Goal: Ask a question

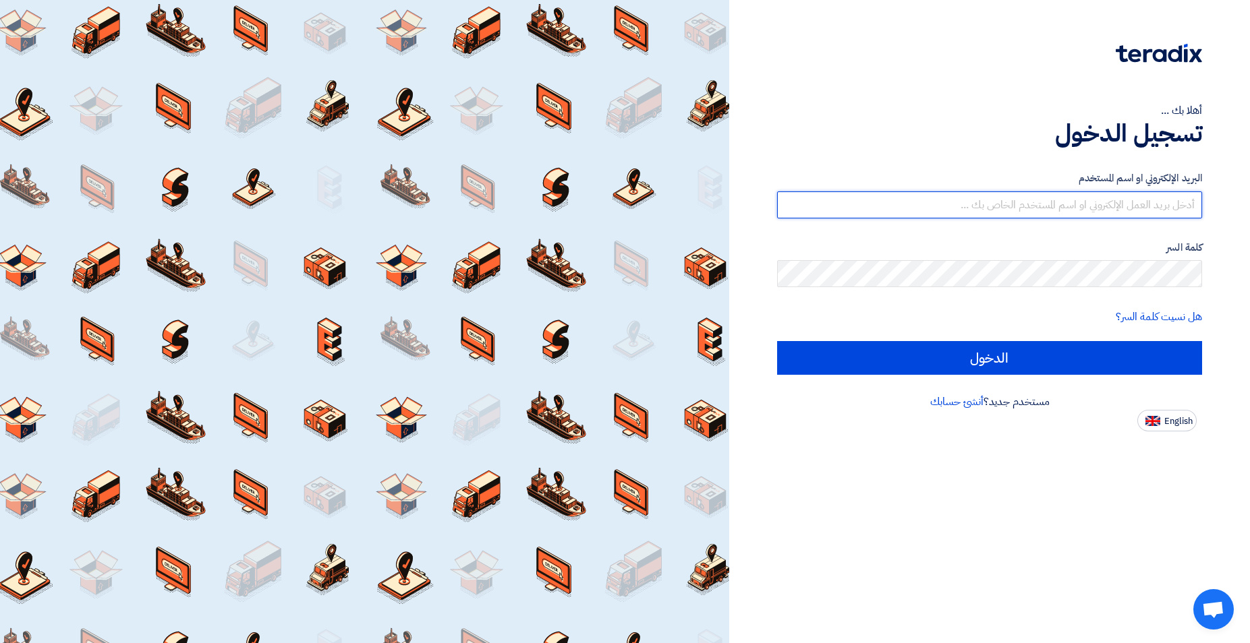
click at [1045, 207] on input "text" at bounding box center [989, 205] width 425 height 27
click at [1038, 206] on input "text" at bounding box center [989, 205] width 425 height 27
type input "[EMAIL_ADDRESS][DOMAIN_NAME]"
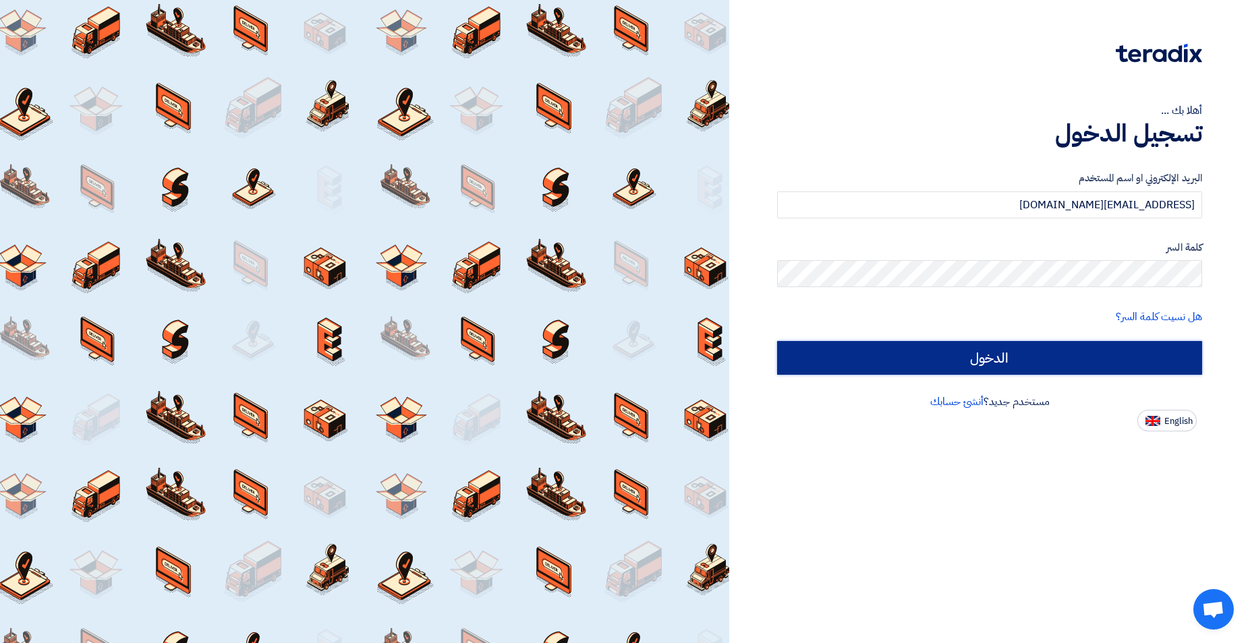
click at [1011, 361] on input "الدخول" at bounding box center [989, 358] width 425 height 34
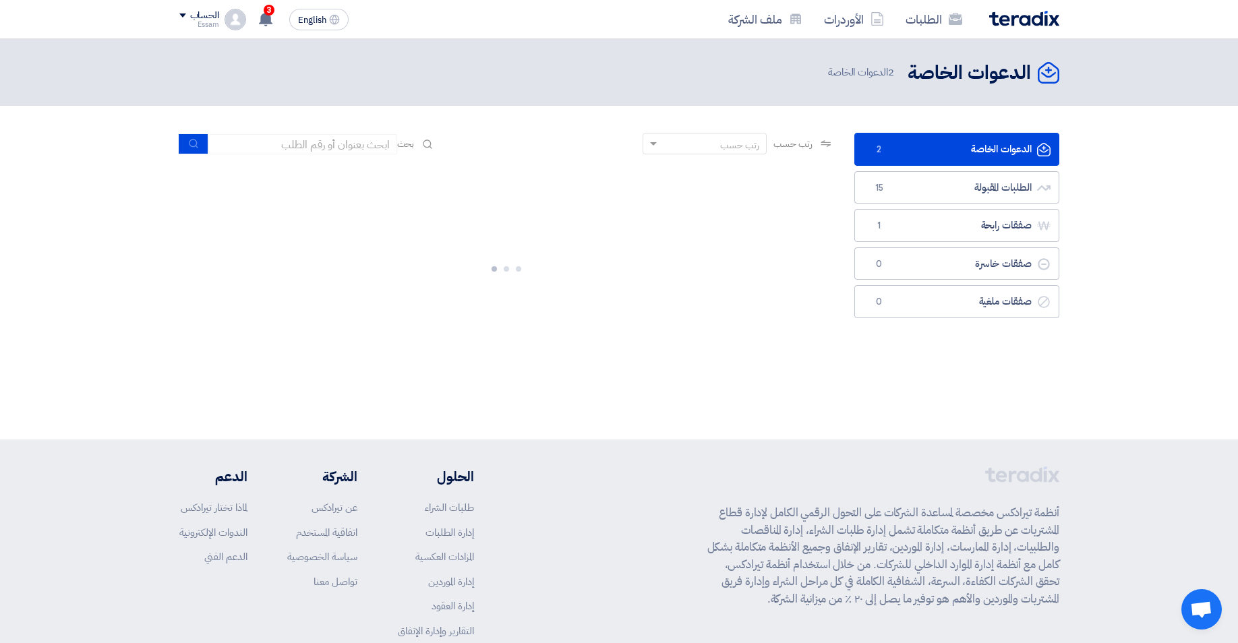
click at [808, 352] on div at bounding box center [506, 266] width 655 height 202
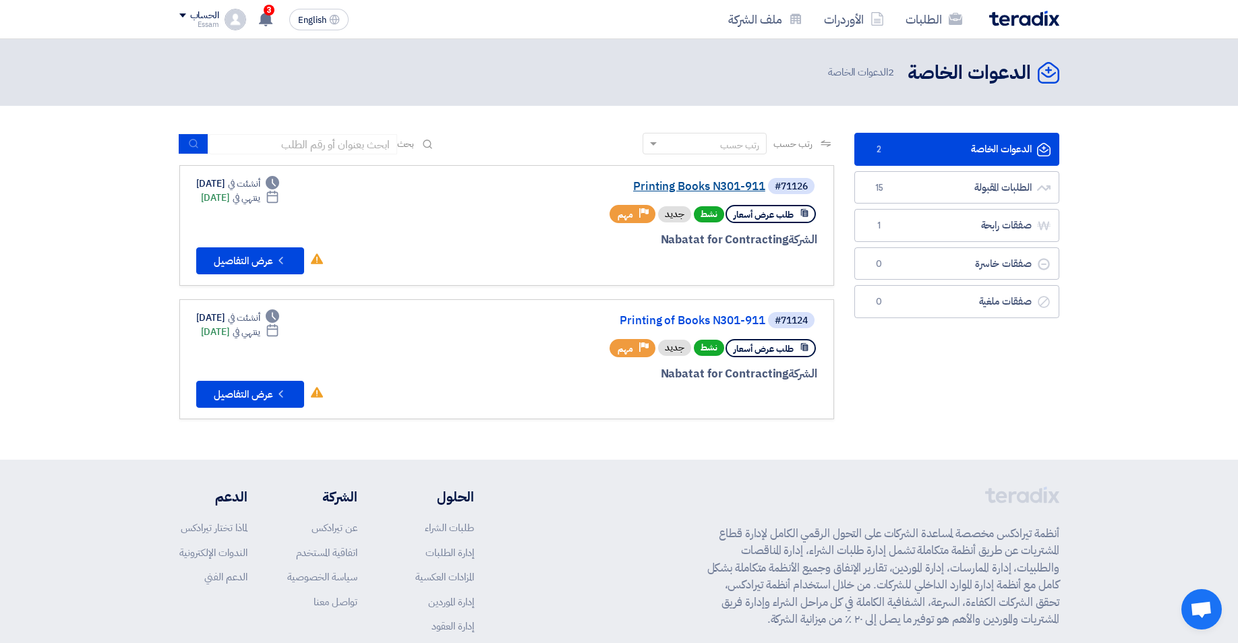
click at [724, 188] on link "Printing Books N301-911" at bounding box center [631, 187] width 270 height 12
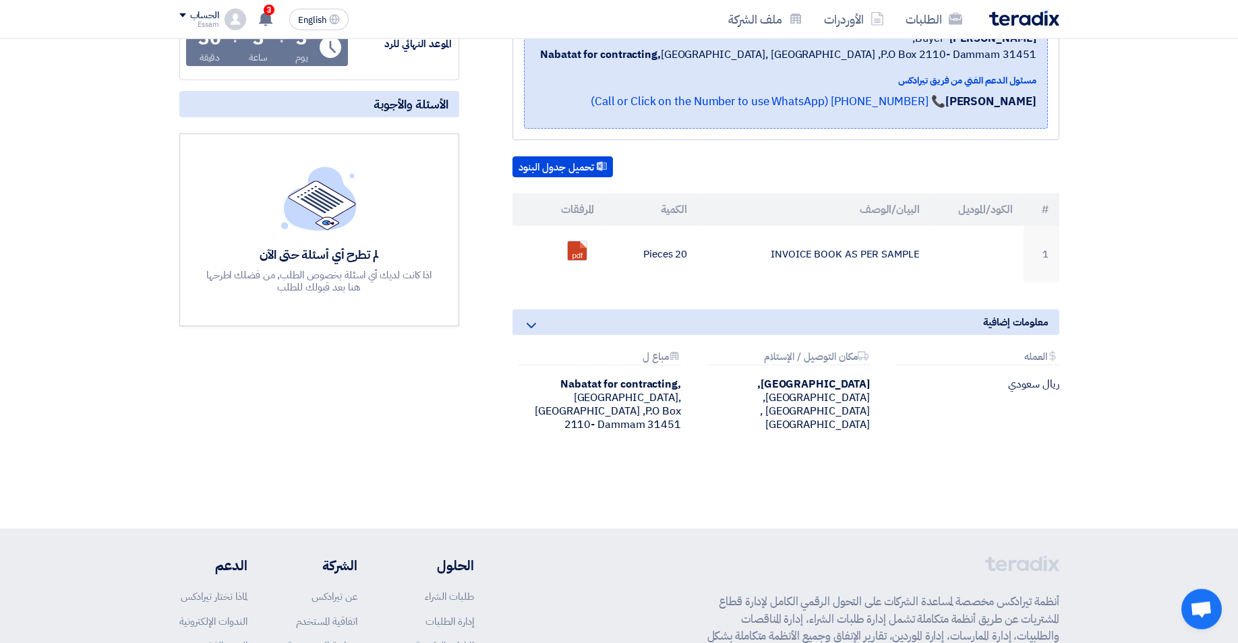
scroll to position [248, 0]
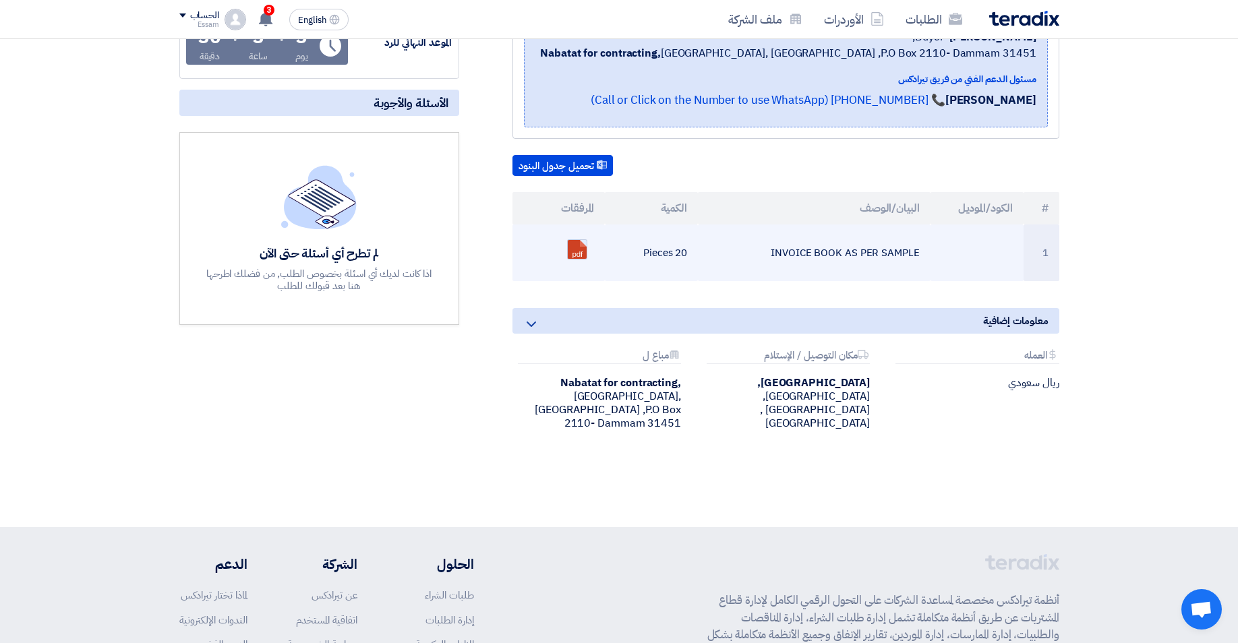
click at [573, 252] on link at bounding box center [622, 280] width 108 height 81
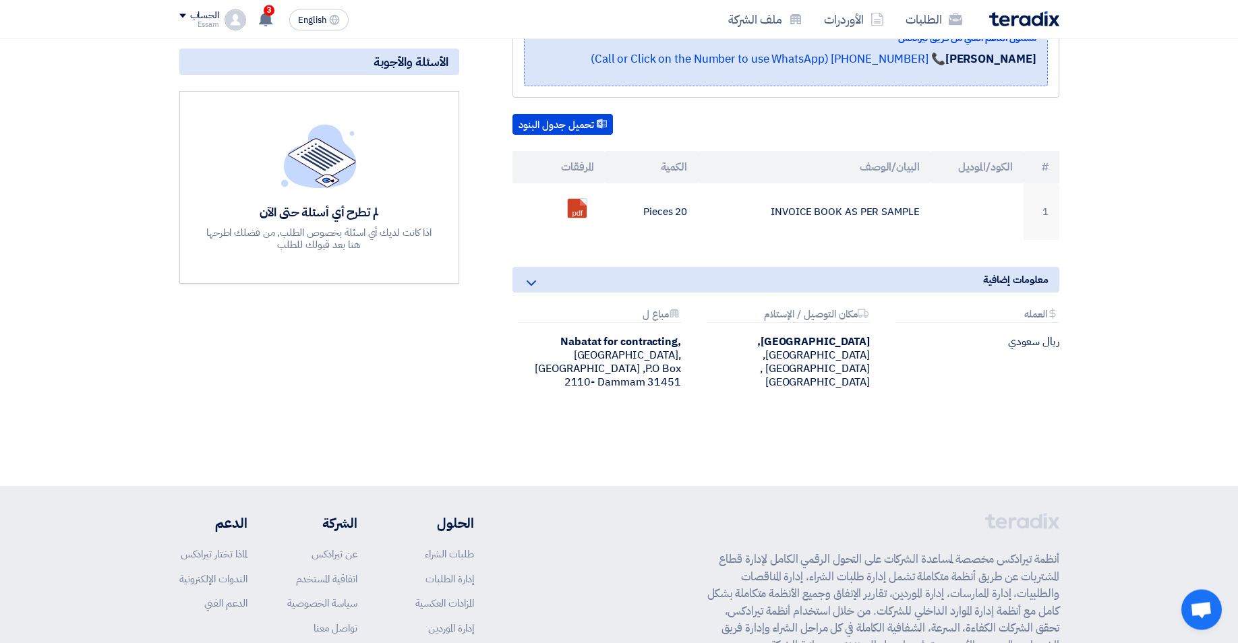
scroll to position [317, 0]
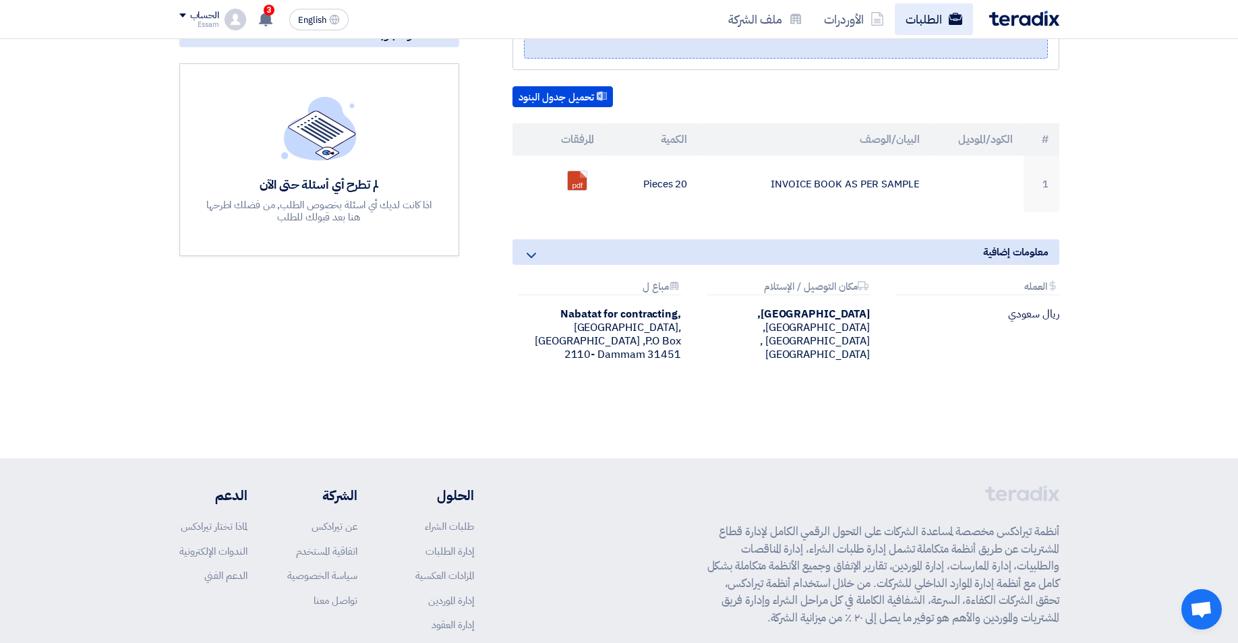
click at [926, 22] on link "الطلبات" at bounding box center [934, 19] width 78 height 32
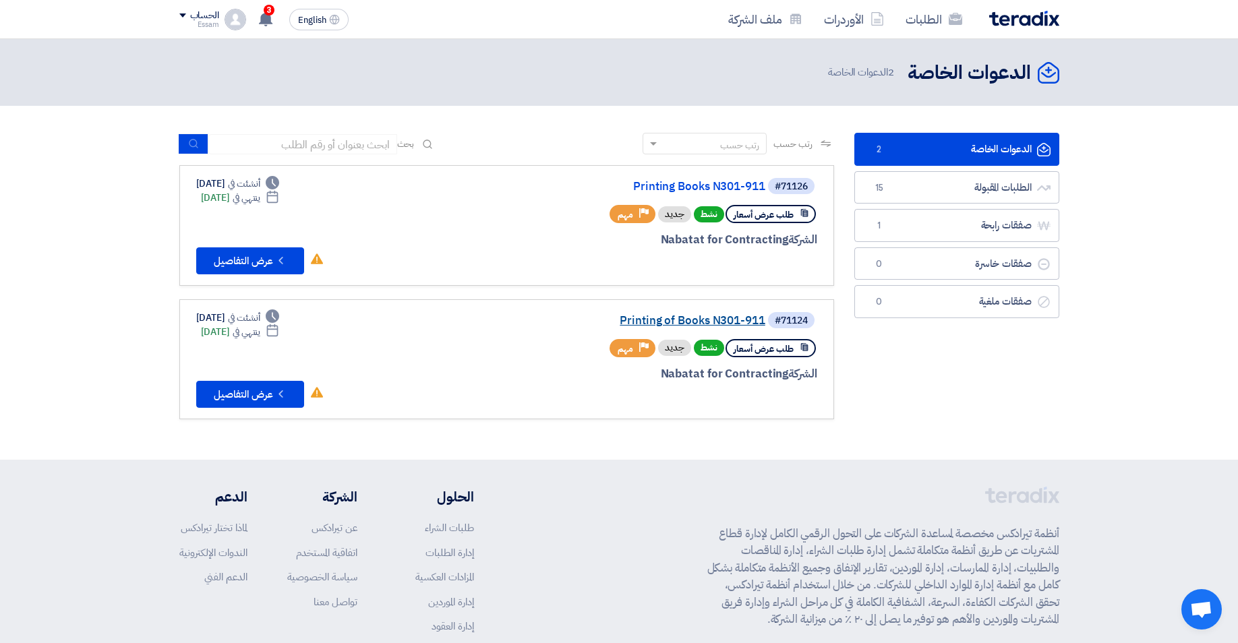
click at [713, 321] on link "Printing of Books N301-911" at bounding box center [631, 321] width 270 height 12
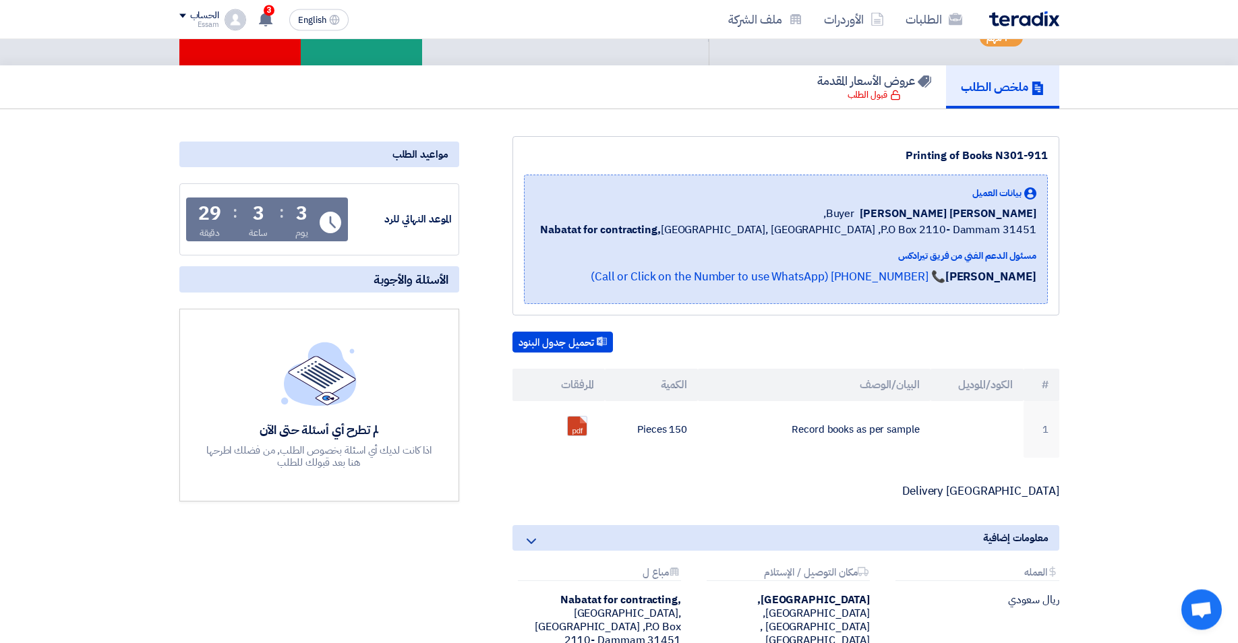
scroll to position [69, 0]
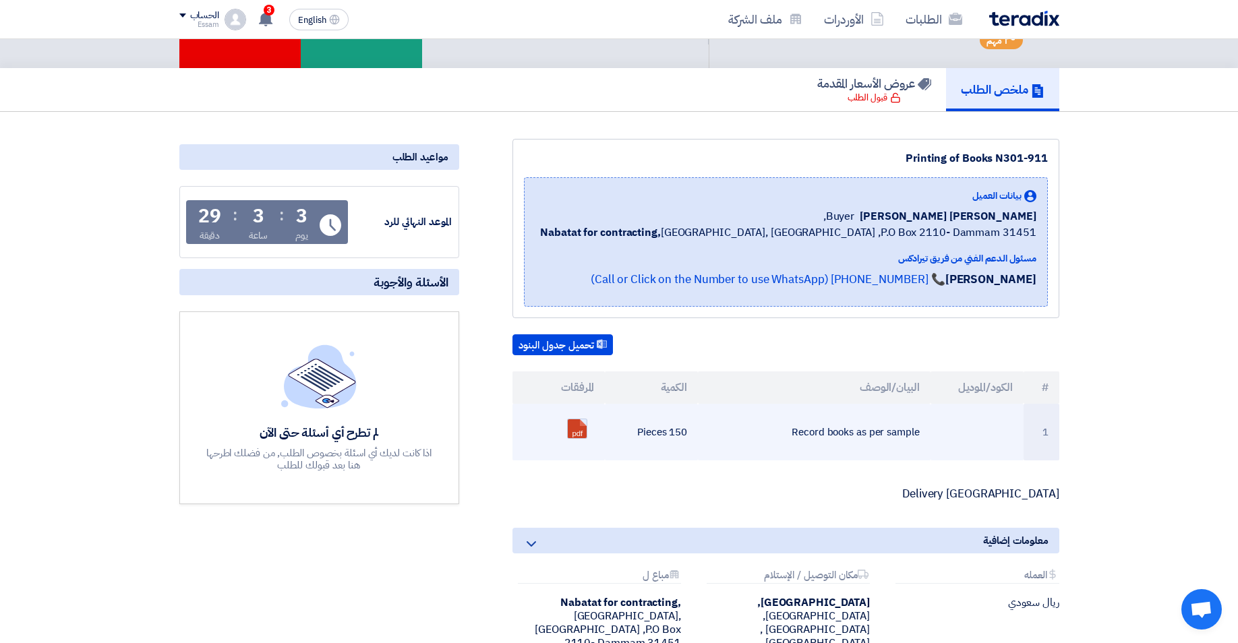
click at [579, 430] on link at bounding box center [622, 459] width 108 height 81
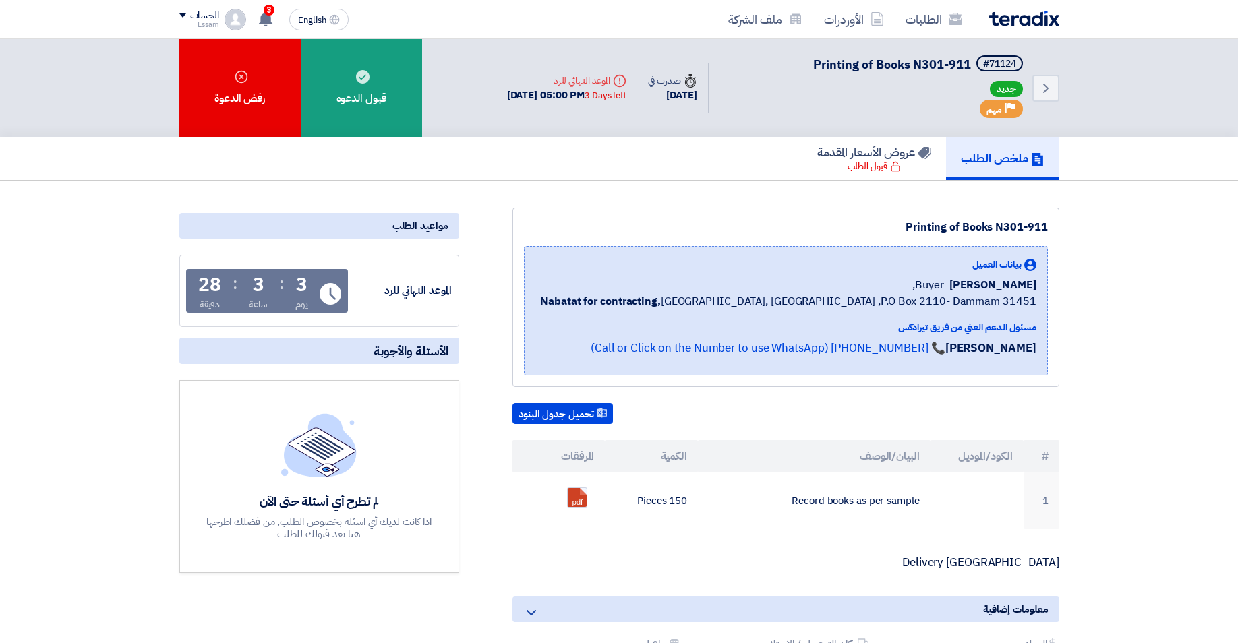
scroll to position [69, 0]
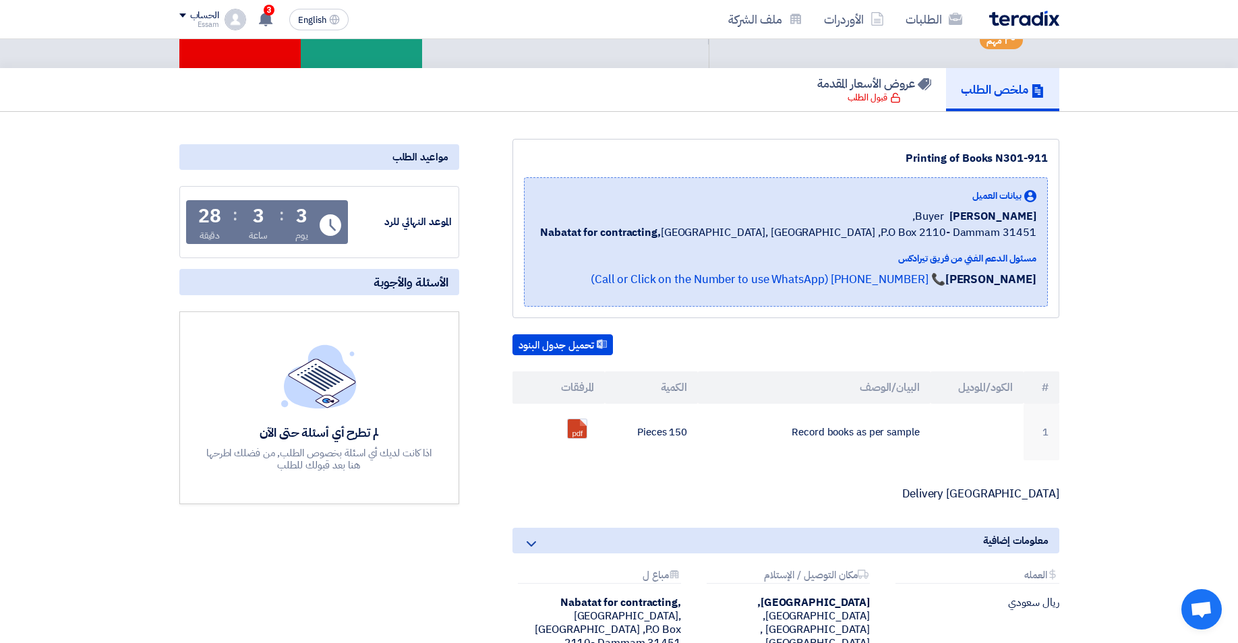
click at [382, 287] on span "الأسئلة والأجوبة" at bounding box center [411, 282] width 75 height 16
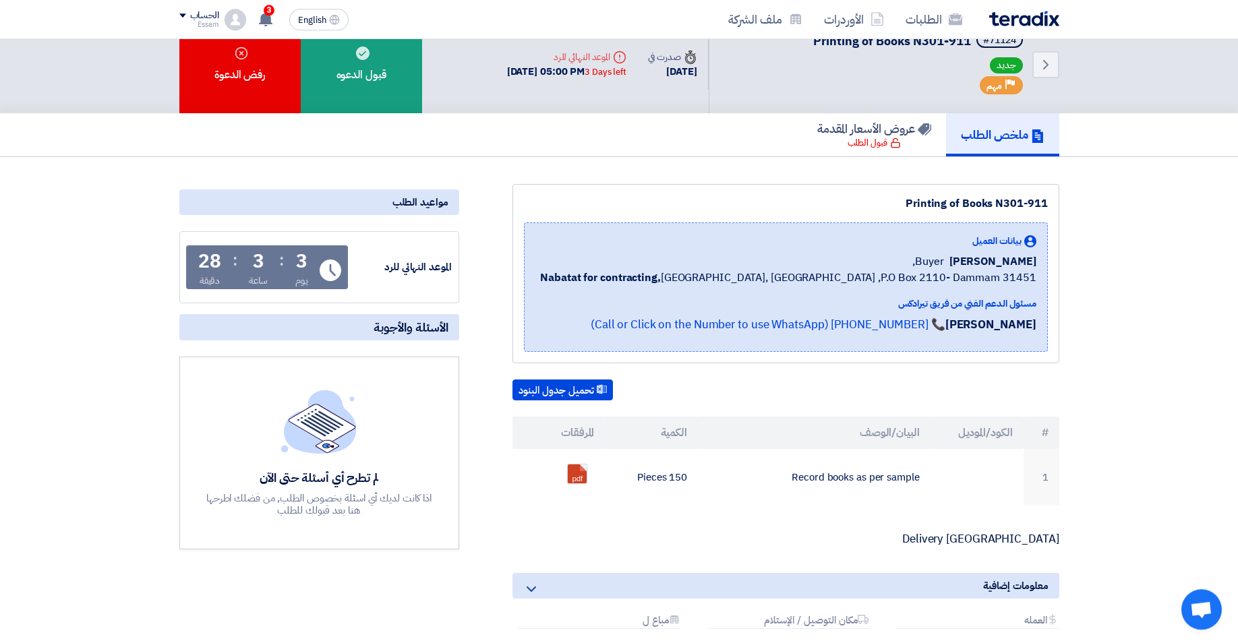
scroll to position [0, 0]
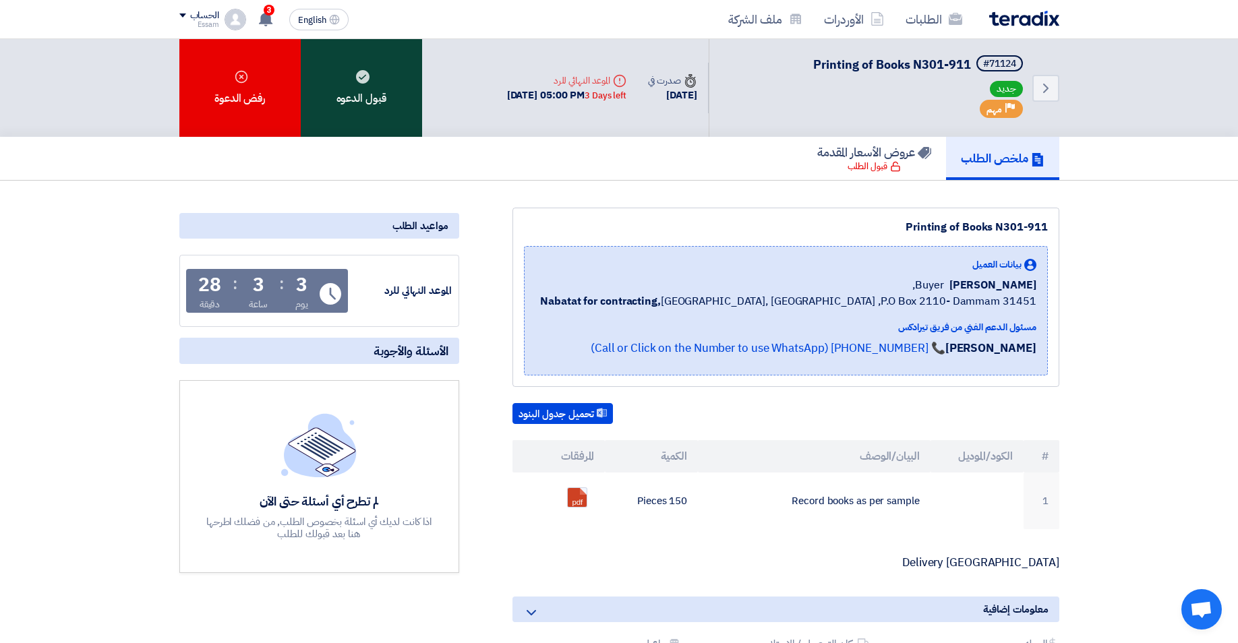
click at [378, 90] on div "قبول الدعوه" at bounding box center [361, 88] width 121 height 98
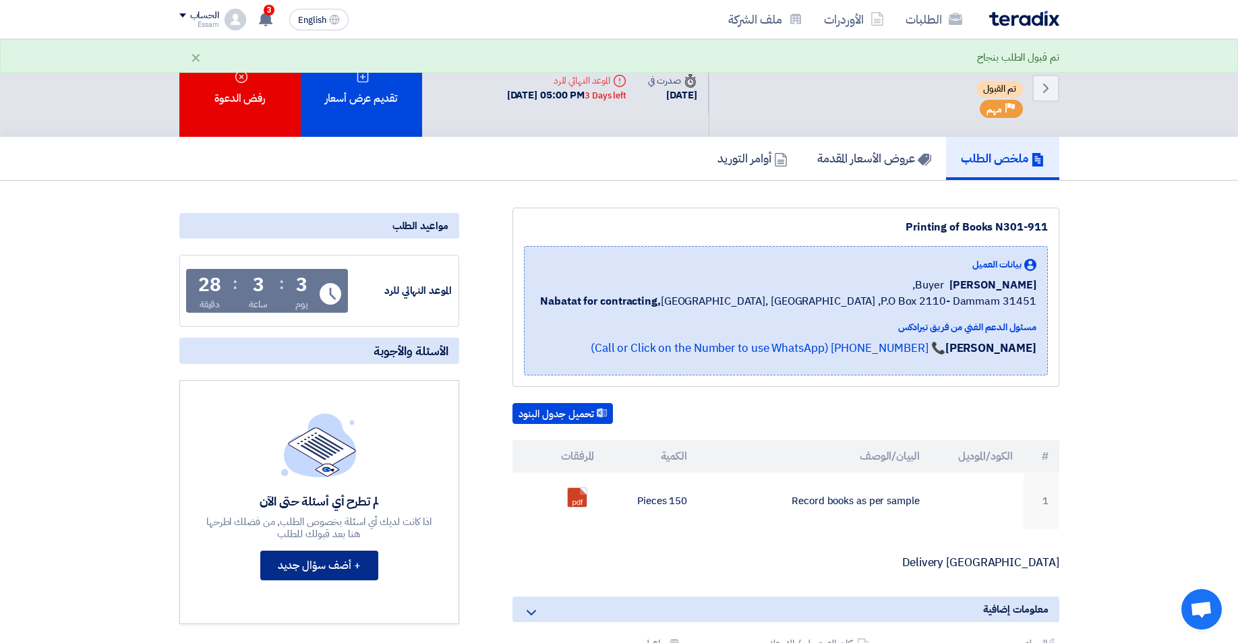
click at [332, 564] on button "+ أضف سؤال جديد" at bounding box center [319, 566] width 118 height 30
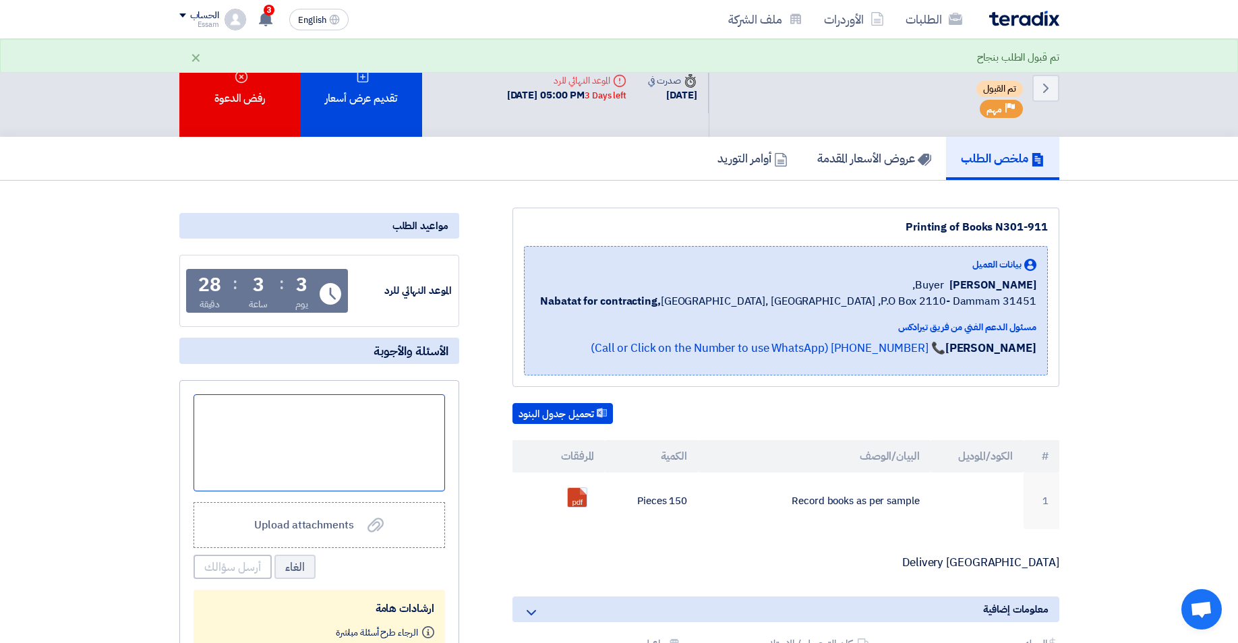
click at [394, 445] on div at bounding box center [320, 442] width 252 height 97
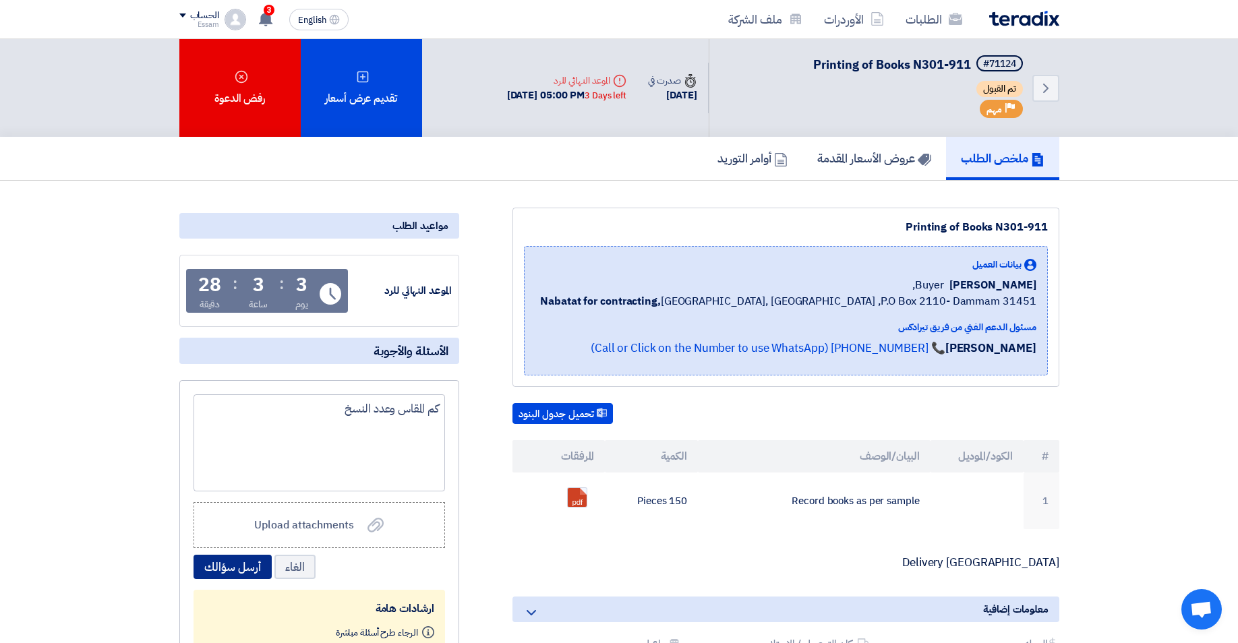
click at [235, 577] on button "أرسل سؤالك" at bounding box center [233, 567] width 78 height 24
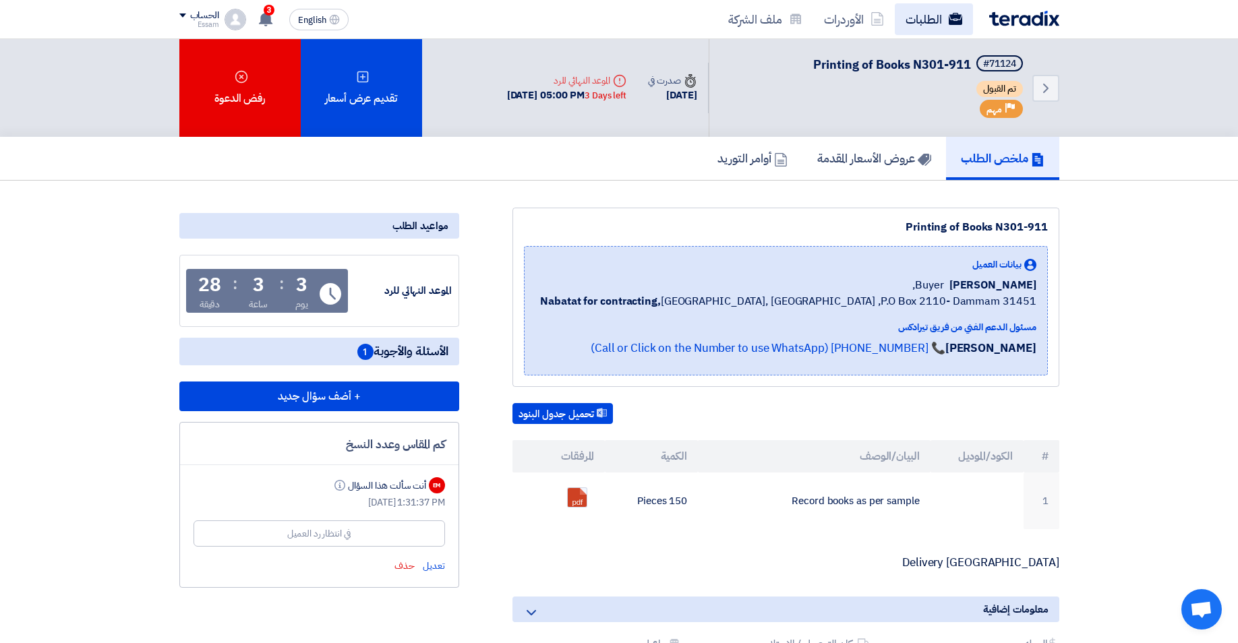
click at [917, 21] on link "الطلبات" at bounding box center [934, 19] width 78 height 32
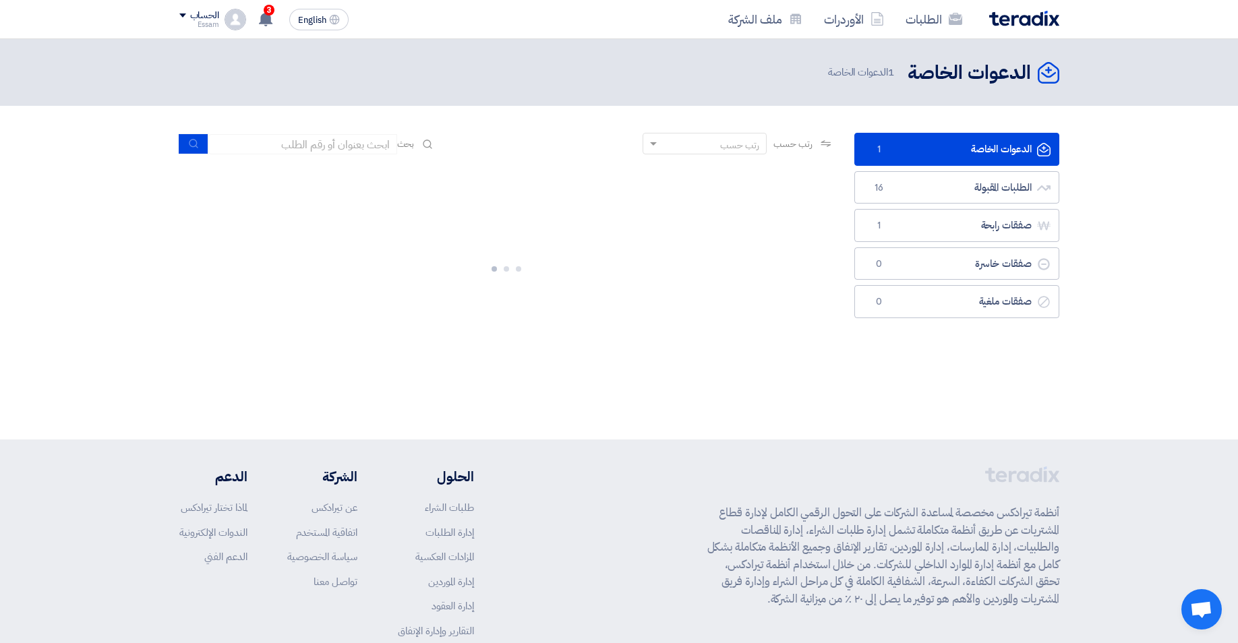
click at [976, 142] on link "الدعوات الخاصة الدعوات الخاصة 1" at bounding box center [956, 149] width 205 height 33
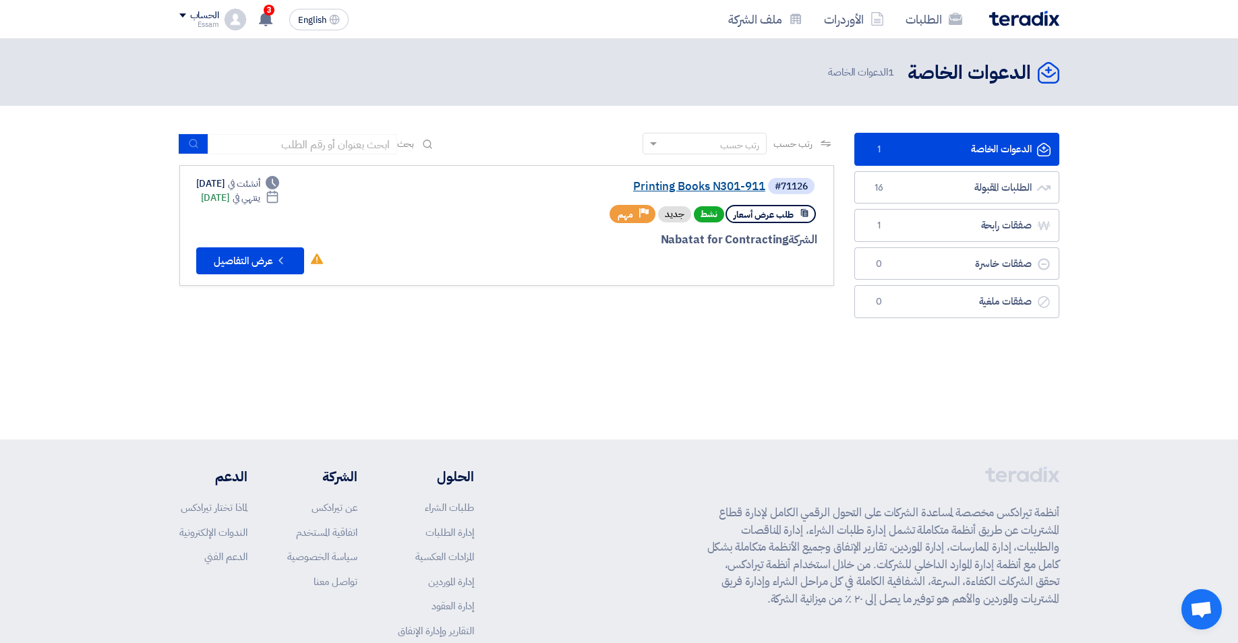
click at [745, 189] on link "Printing Books N301-911" at bounding box center [631, 187] width 270 height 12
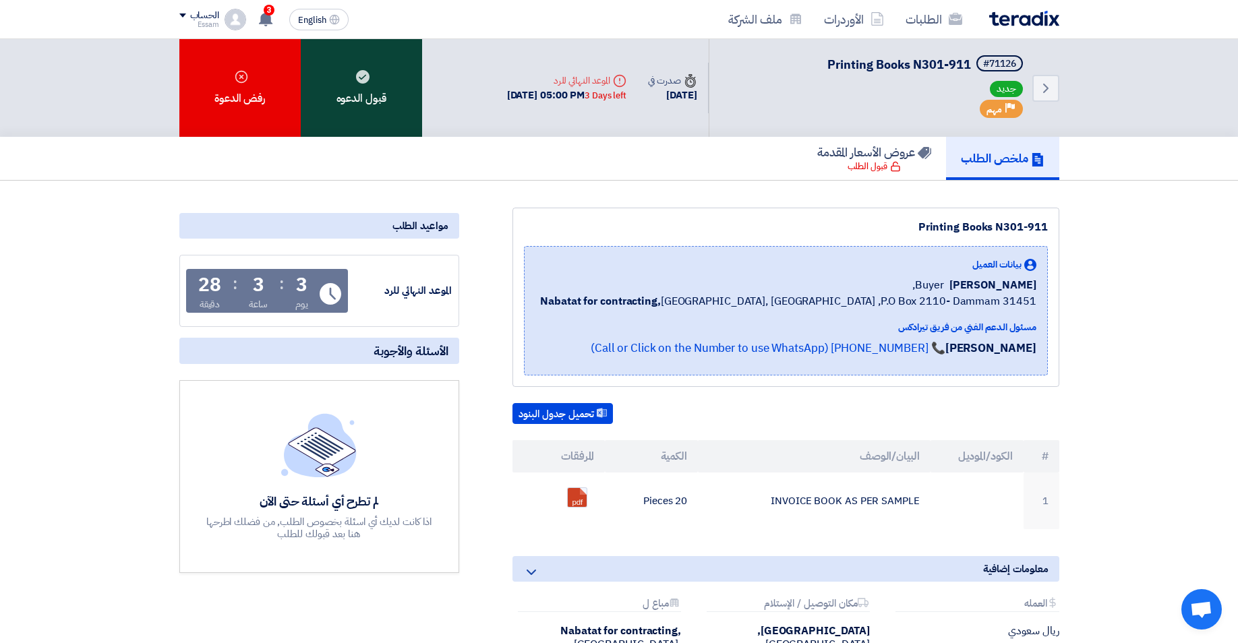
click at [355, 92] on div "قبول الدعوه" at bounding box center [361, 88] width 121 height 98
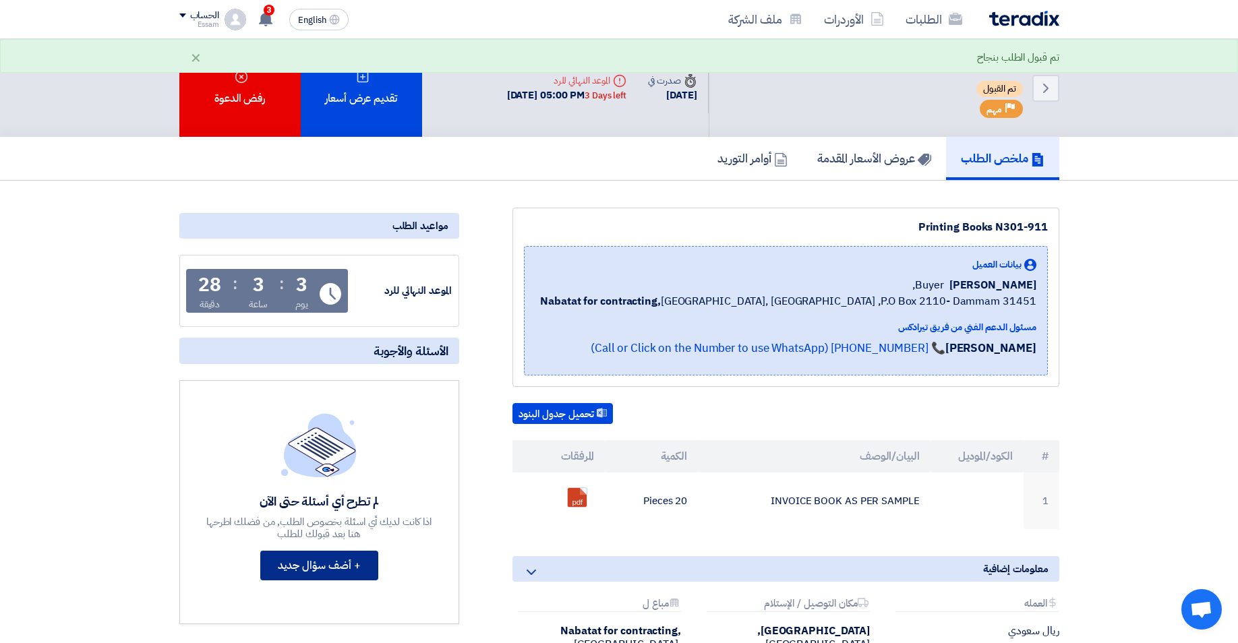
click at [318, 568] on button "+ أضف سؤال جديد" at bounding box center [319, 566] width 118 height 30
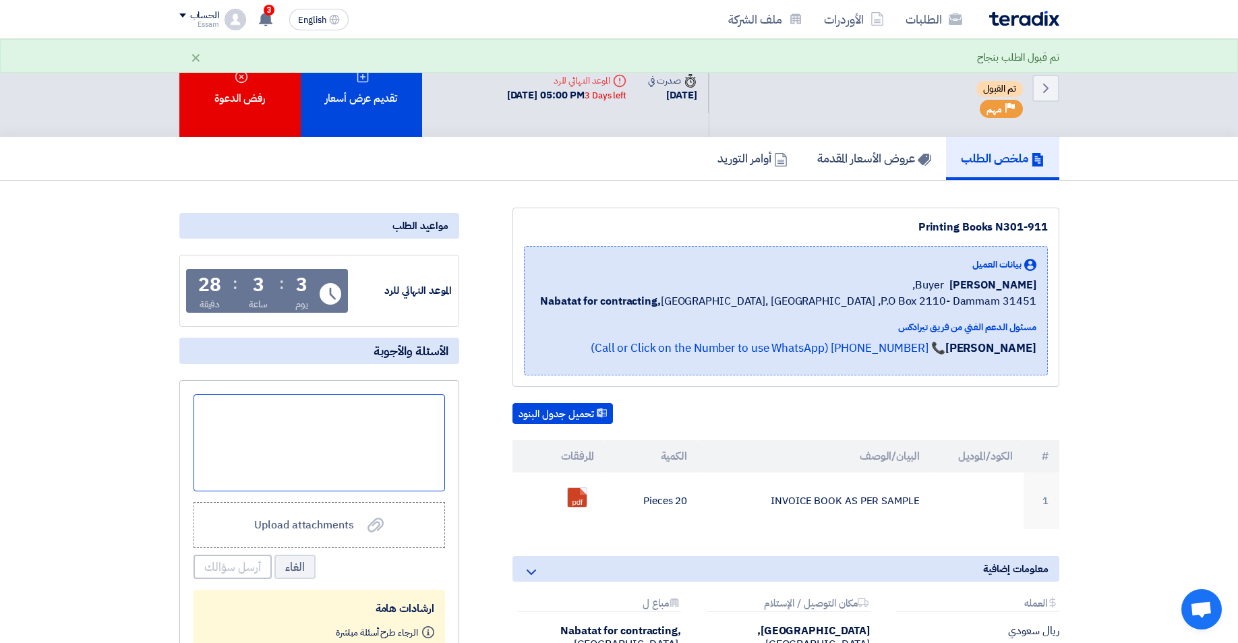
click at [403, 426] on div at bounding box center [320, 442] width 252 height 97
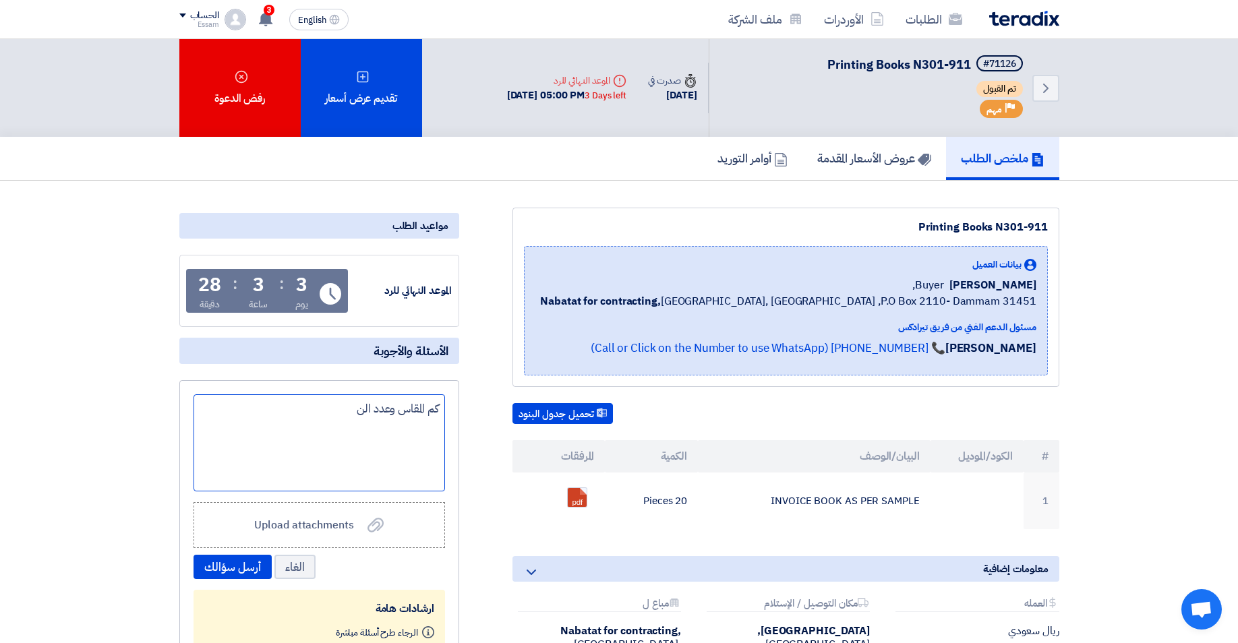
click at [356, 413] on div "كم المقاس وعدد الن" at bounding box center [320, 442] width 252 height 97
click at [342, 409] on div "كم المقاس وعدد النسخ ؟ اصل وكم صورة ؟" at bounding box center [320, 442] width 252 height 97
click at [231, 567] on button "أرسل سؤالك" at bounding box center [233, 567] width 78 height 24
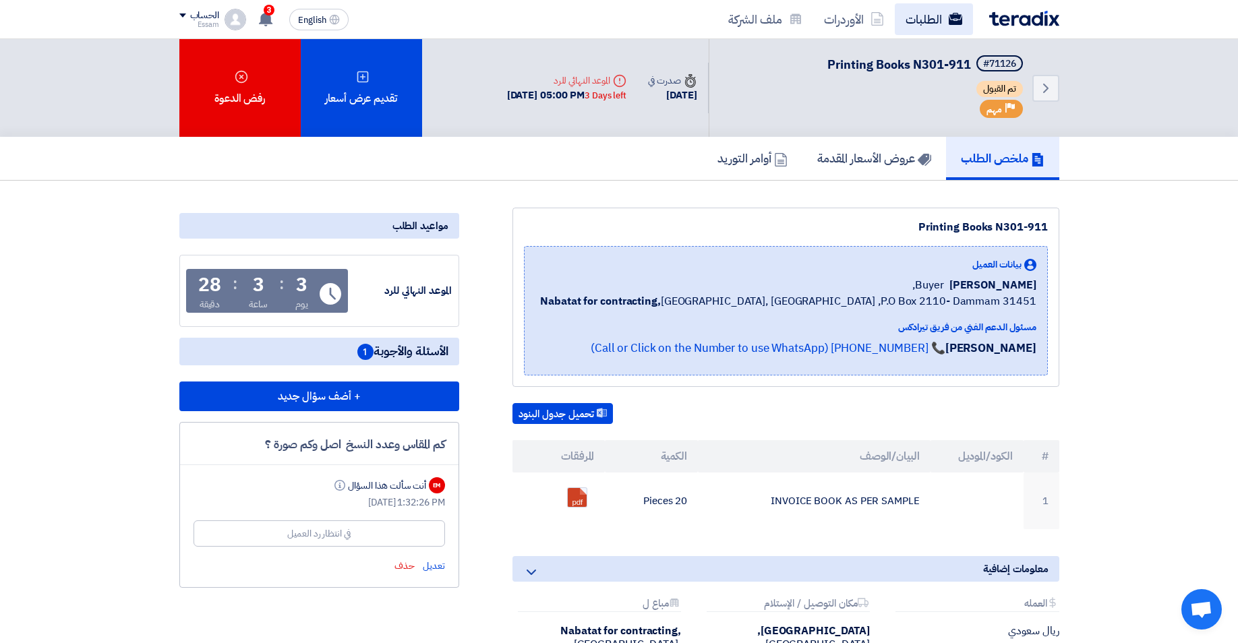
click at [921, 18] on link "الطلبات" at bounding box center [934, 19] width 78 height 32
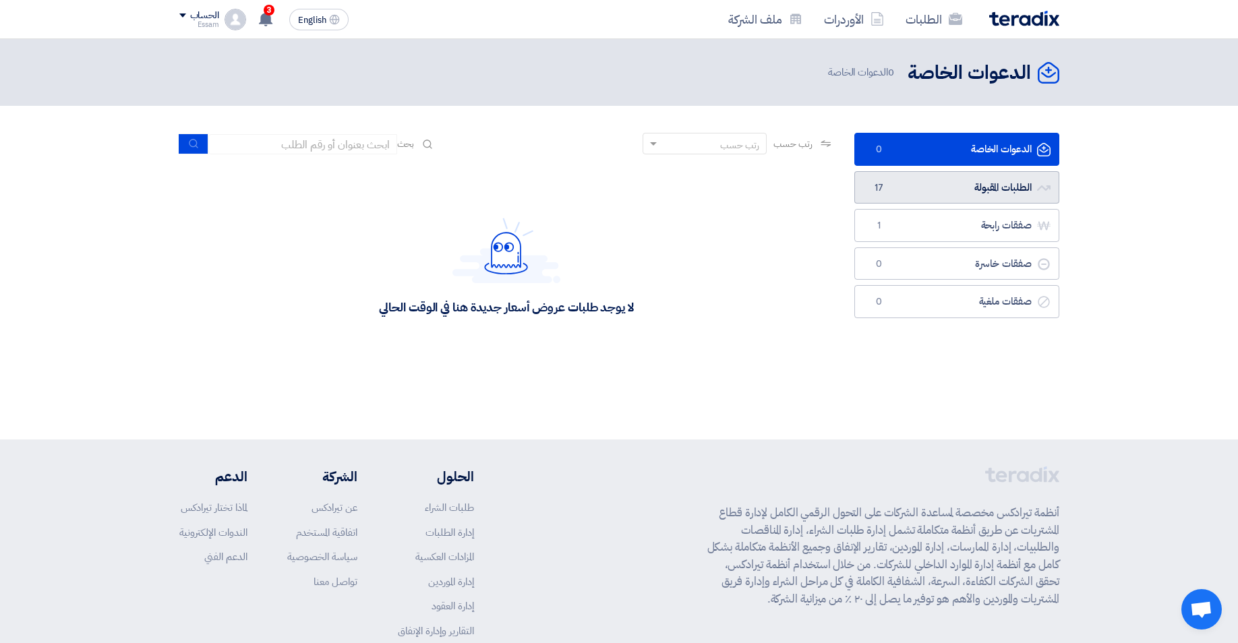
click at [980, 186] on link "الطلبات المقبولة الطلبات المقبولة 17" at bounding box center [956, 187] width 205 height 33
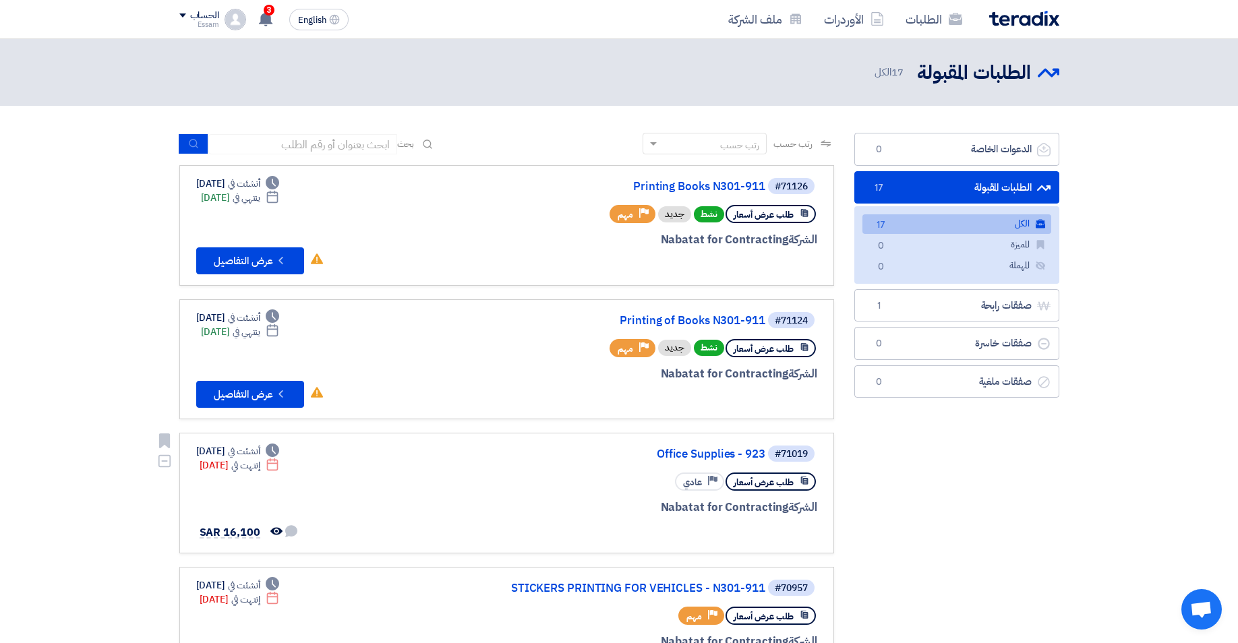
scroll to position [69, 0]
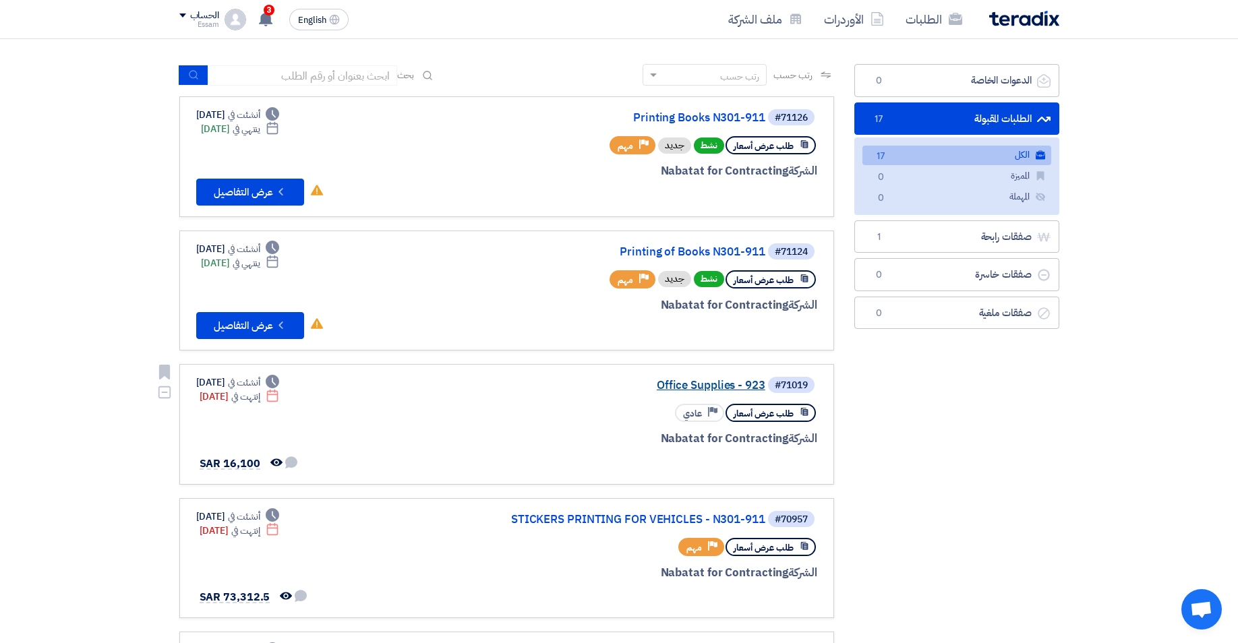
click at [711, 384] on link "Office Supplies - 923" at bounding box center [631, 386] width 270 height 12
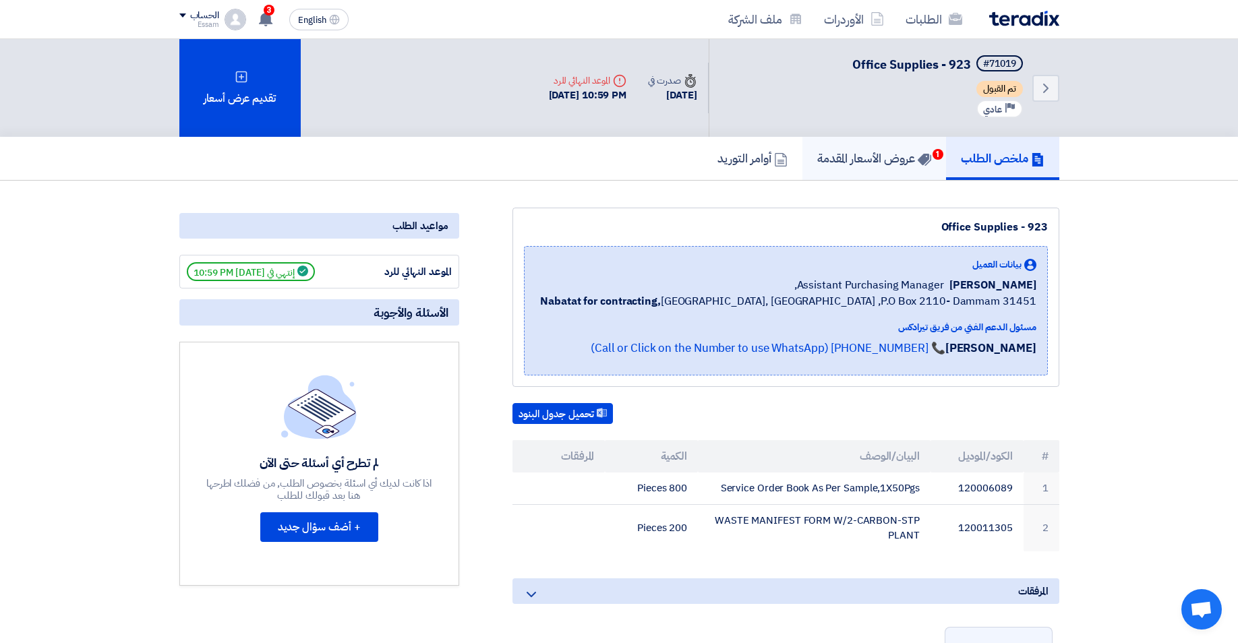
click at [887, 160] on h5 "عروض الأسعار المقدمة 1" at bounding box center [874, 158] width 114 height 16
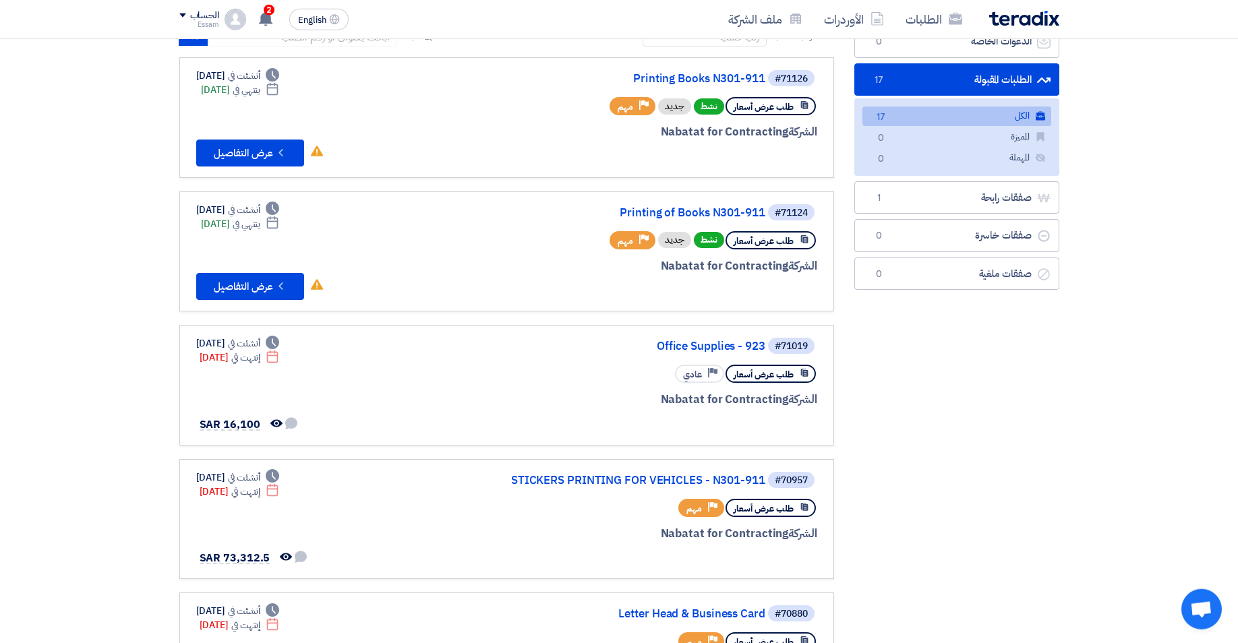
scroll to position [138, 0]
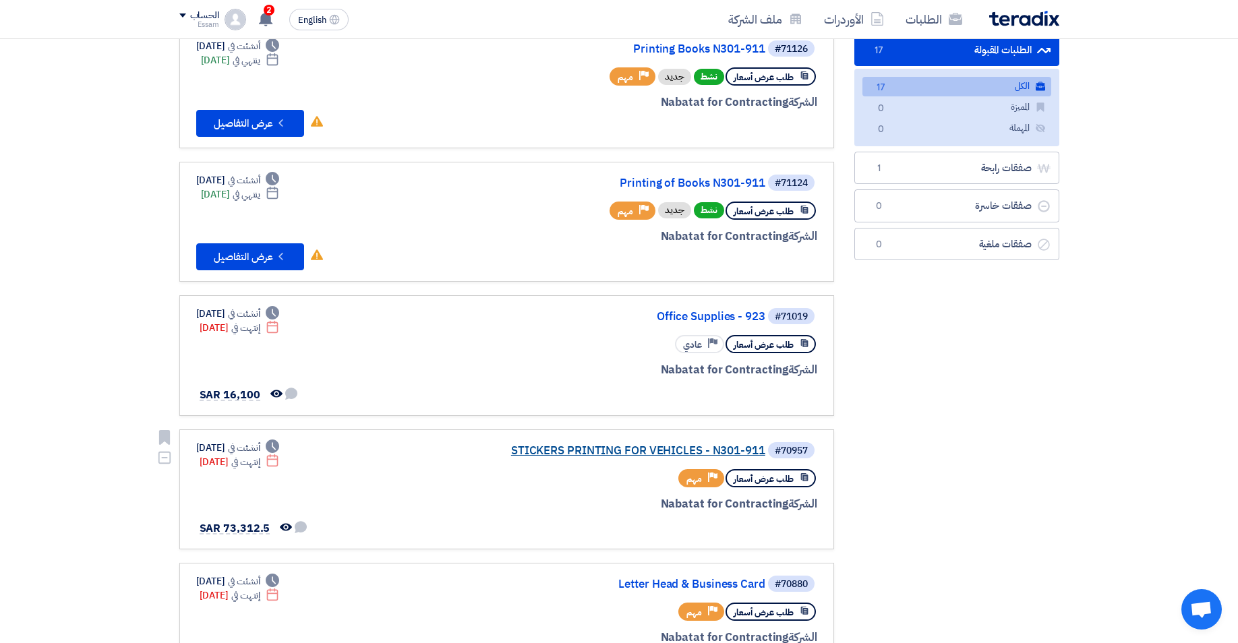
click at [593, 448] on link "STICKERS PRINTING FOR VEHICLES - N301-911" at bounding box center [631, 451] width 270 height 12
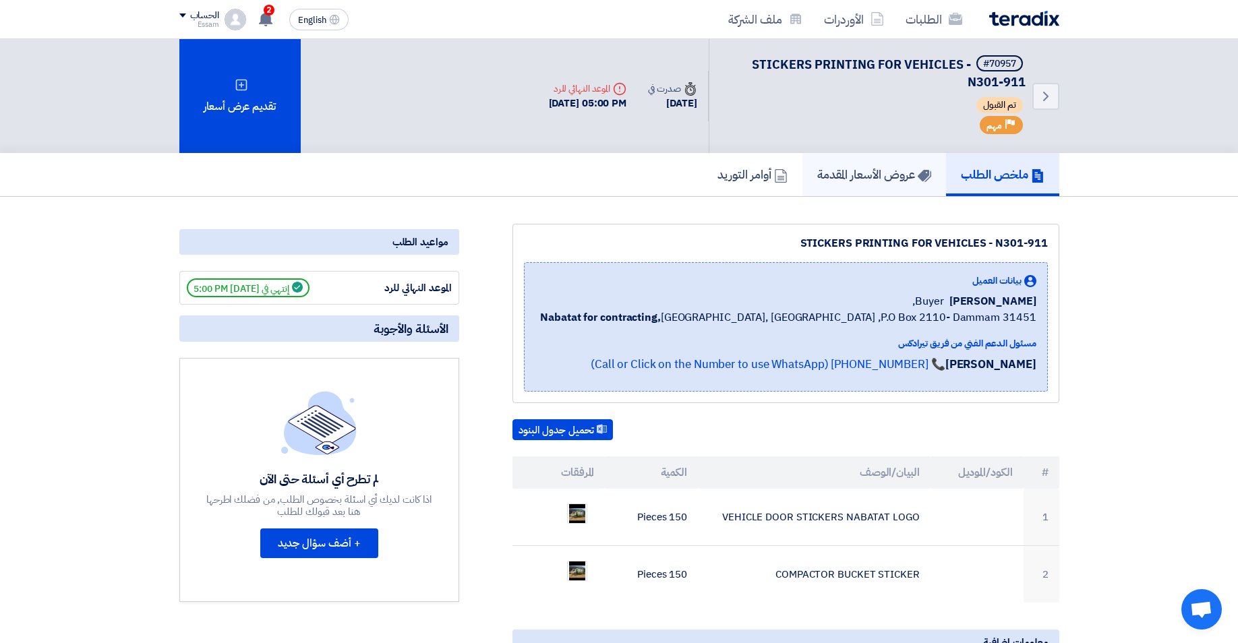
click at [833, 179] on h5 "عروض الأسعار المقدمة" at bounding box center [874, 175] width 114 height 16
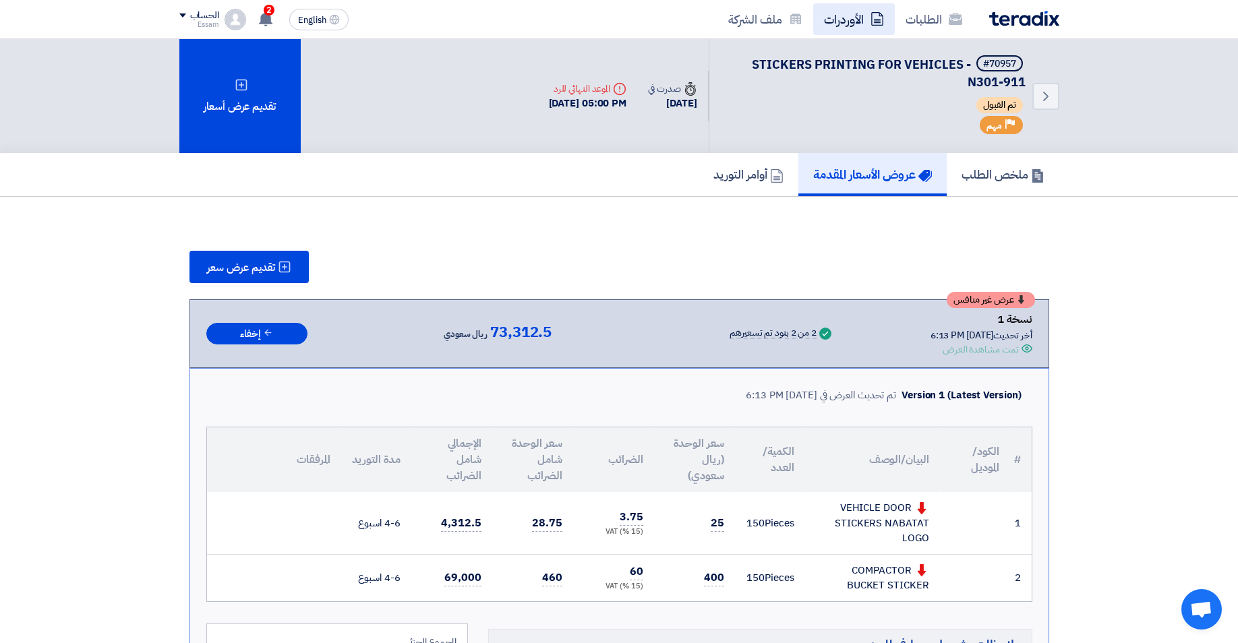
click at [856, 18] on link "الأوردرات" at bounding box center [854, 19] width 82 height 32
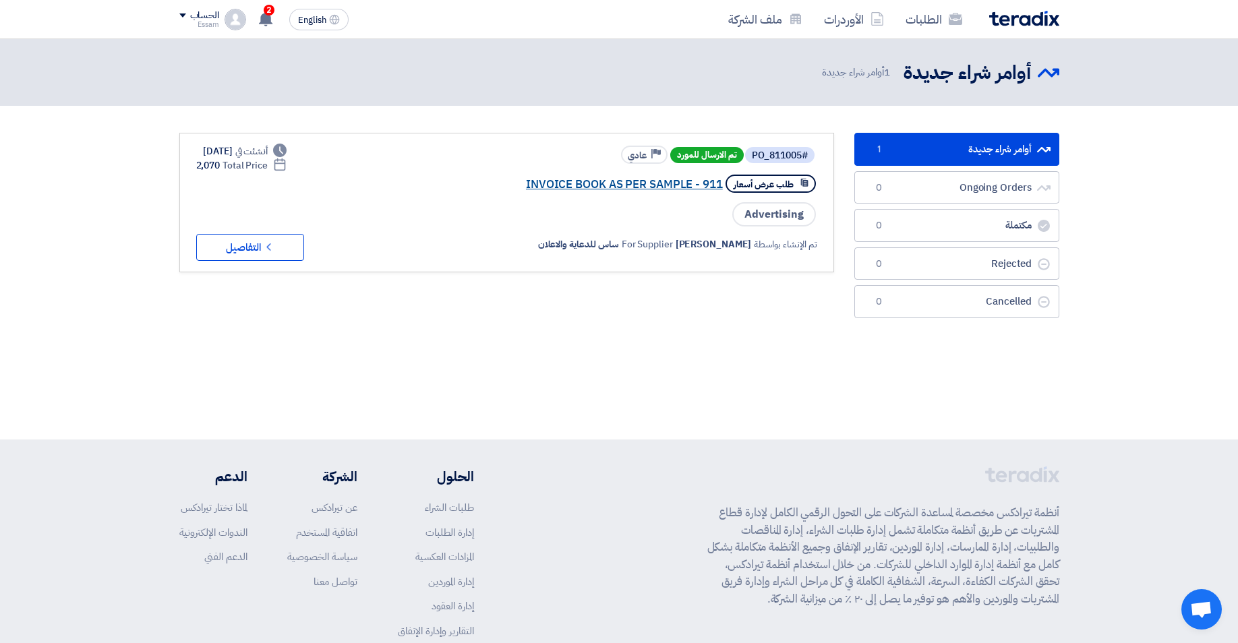
click at [620, 183] on link "INVOICE BOOK AS PER SAMPLE - 911" at bounding box center [588, 185] width 270 height 12
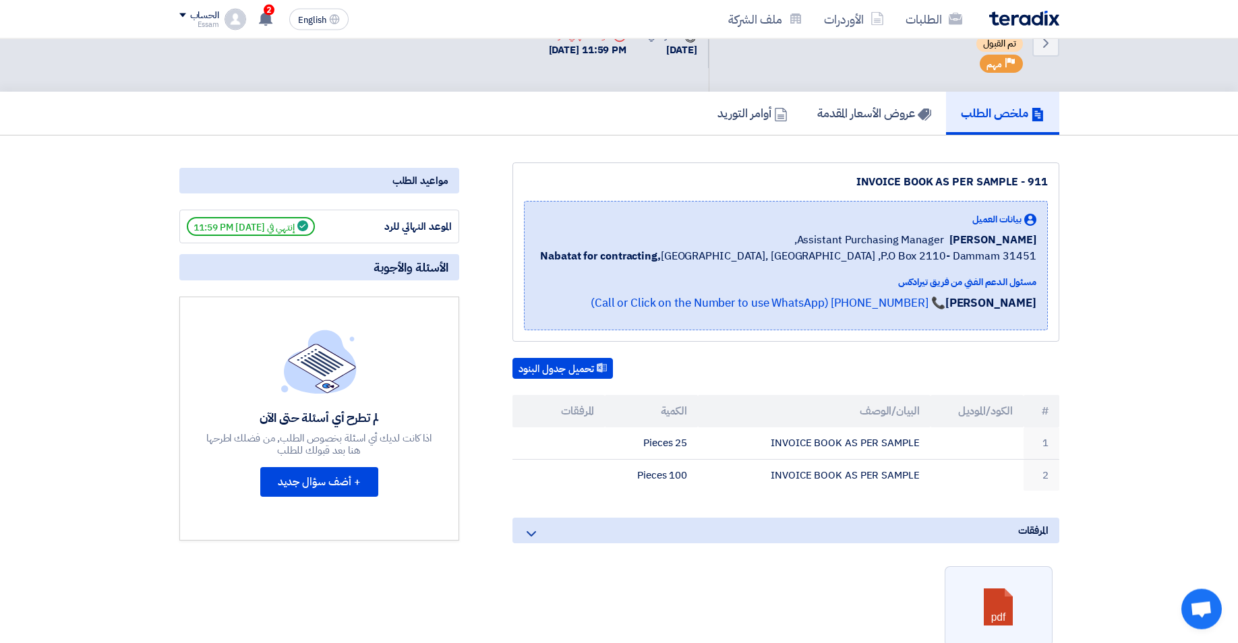
scroll to position [69, 0]
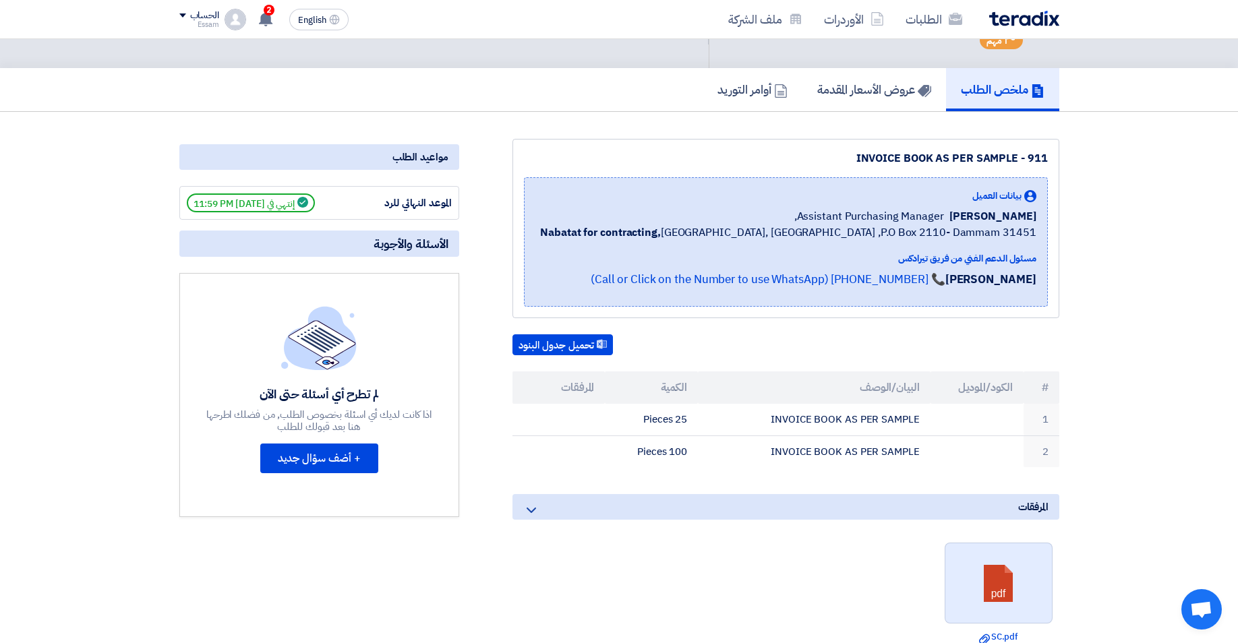
click at [993, 578] on link at bounding box center [999, 584] width 108 height 81
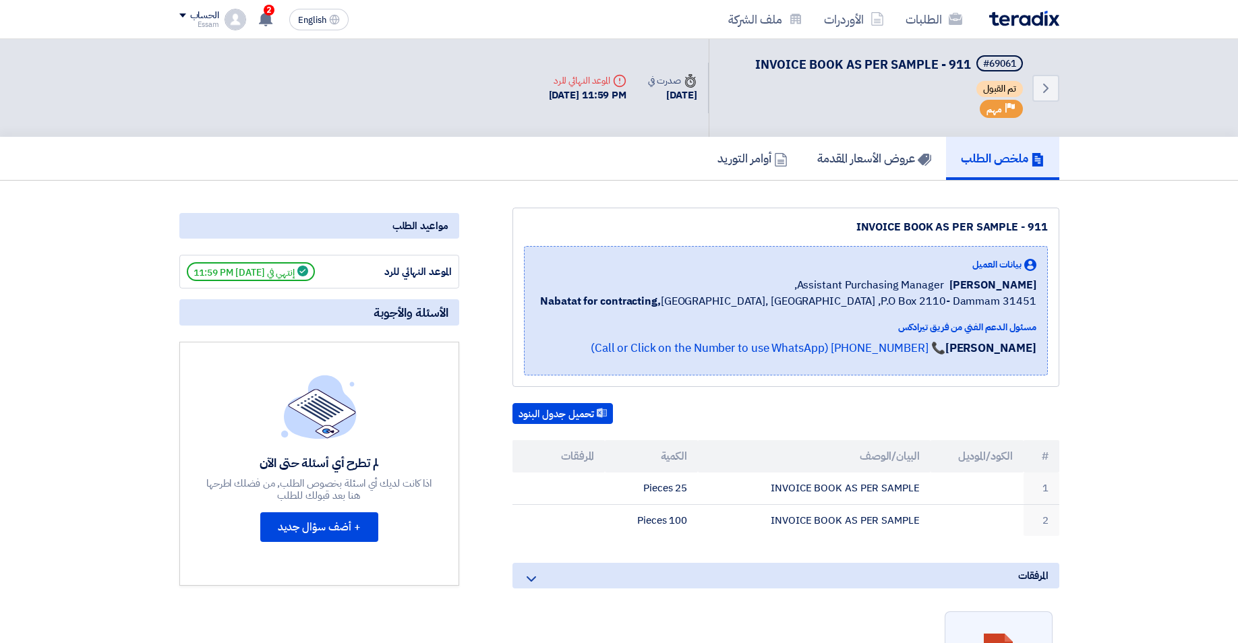
scroll to position [69, 0]
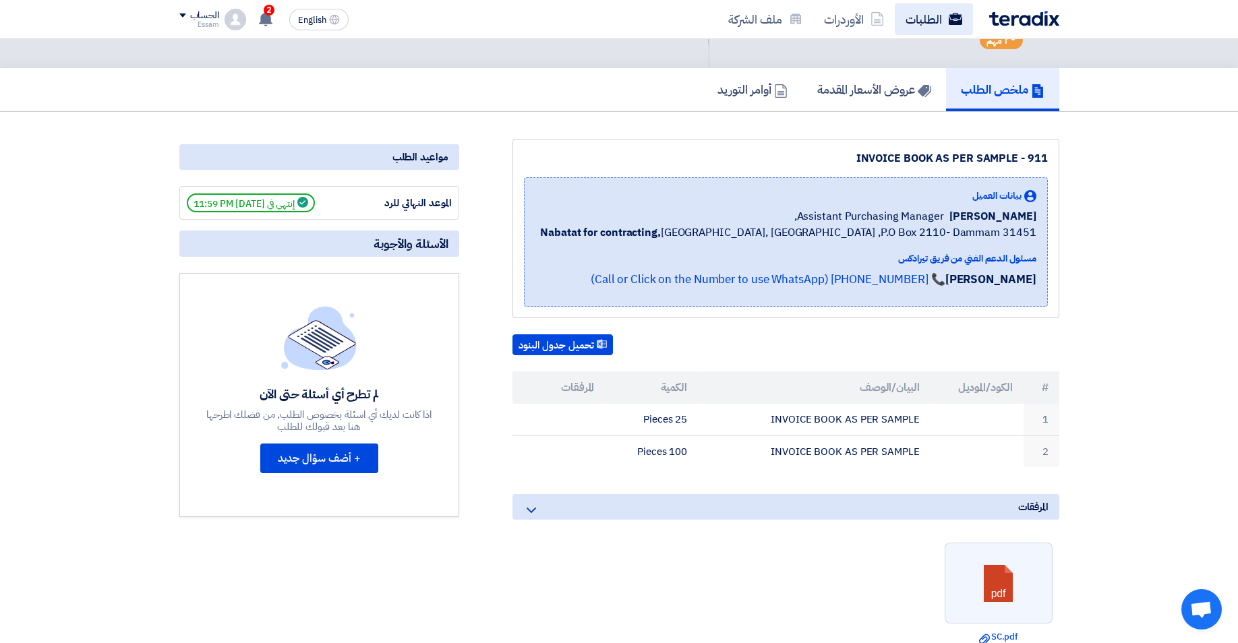
click at [922, 21] on link "الطلبات" at bounding box center [934, 19] width 78 height 32
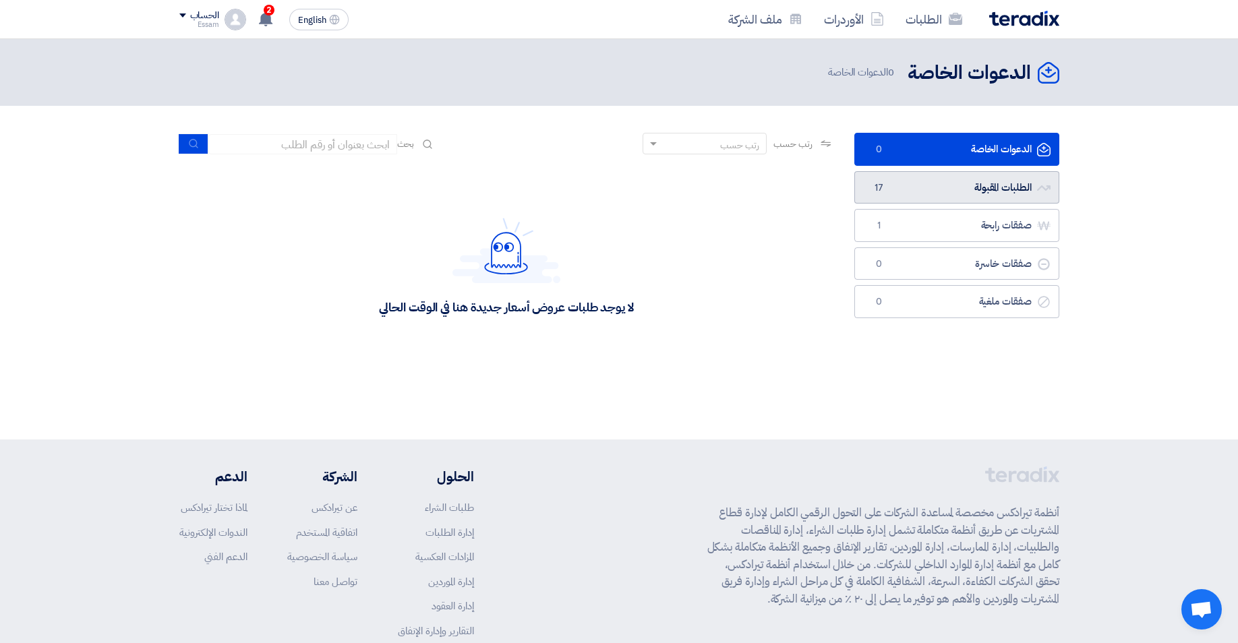
click at [1007, 185] on link "الطلبات المقبولة الطلبات المقبولة 17" at bounding box center [956, 187] width 205 height 33
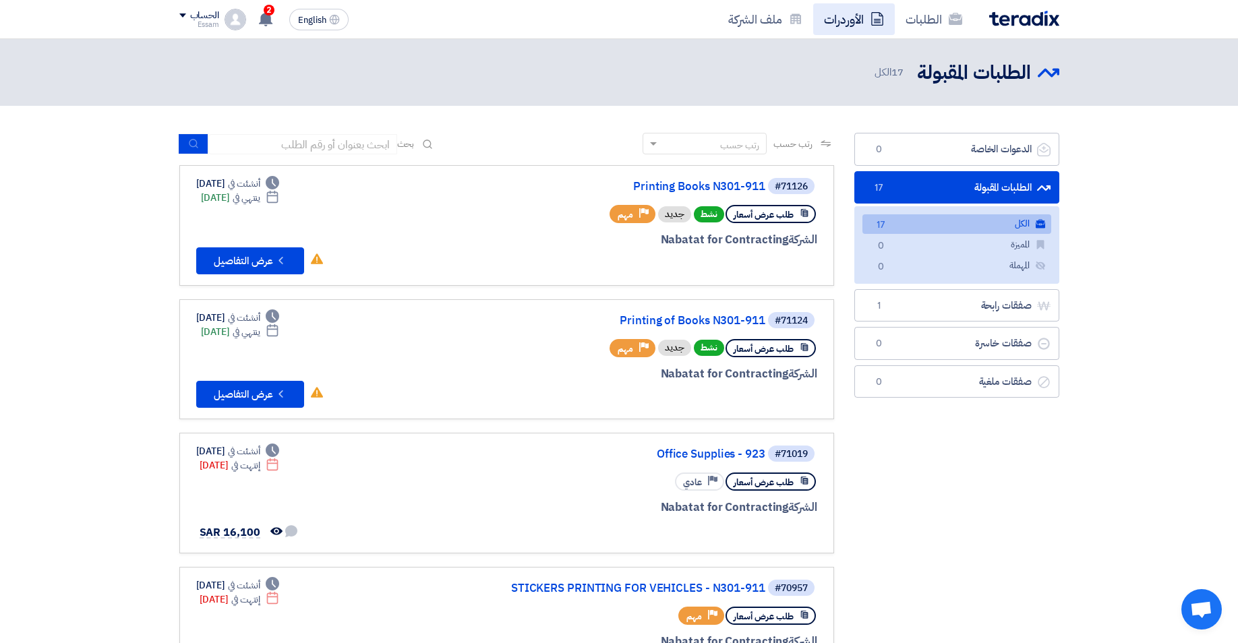
click at [852, 21] on link "الأوردرات" at bounding box center [854, 19] width 82 height 32
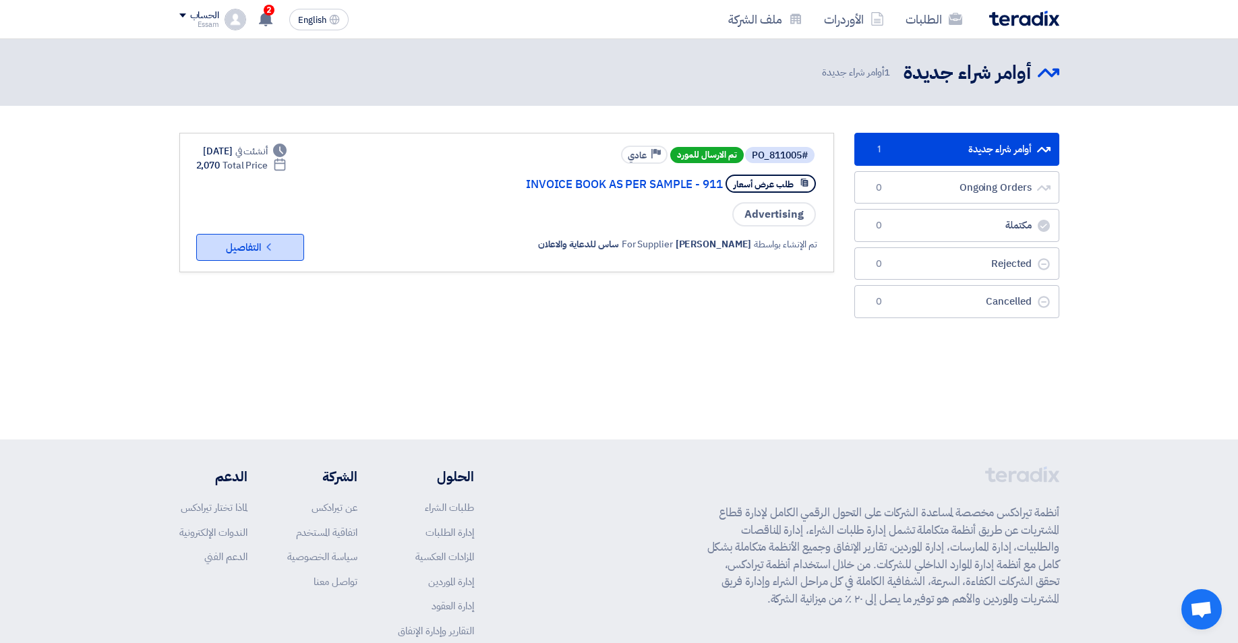
click at [238, 249] on button "Check details التفاصيل" at bounding box center [250, 247] width 108 height 27
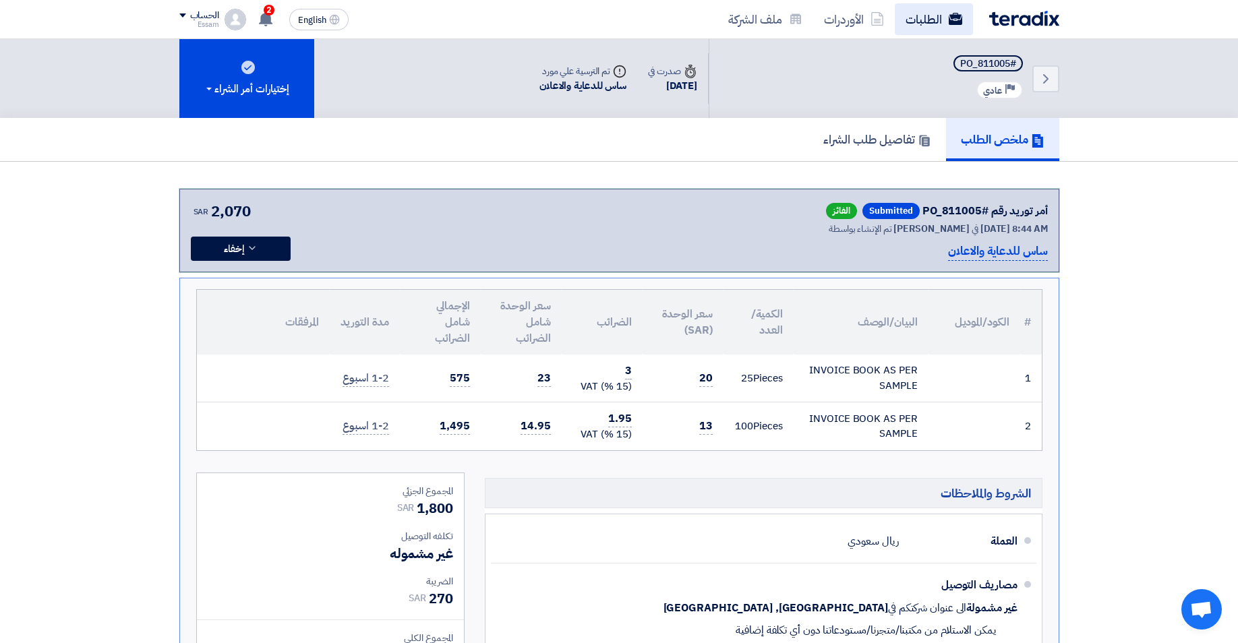
click at [929, 18] on link "الطلبات" at bounding box center [934, 19] width 78 height 32
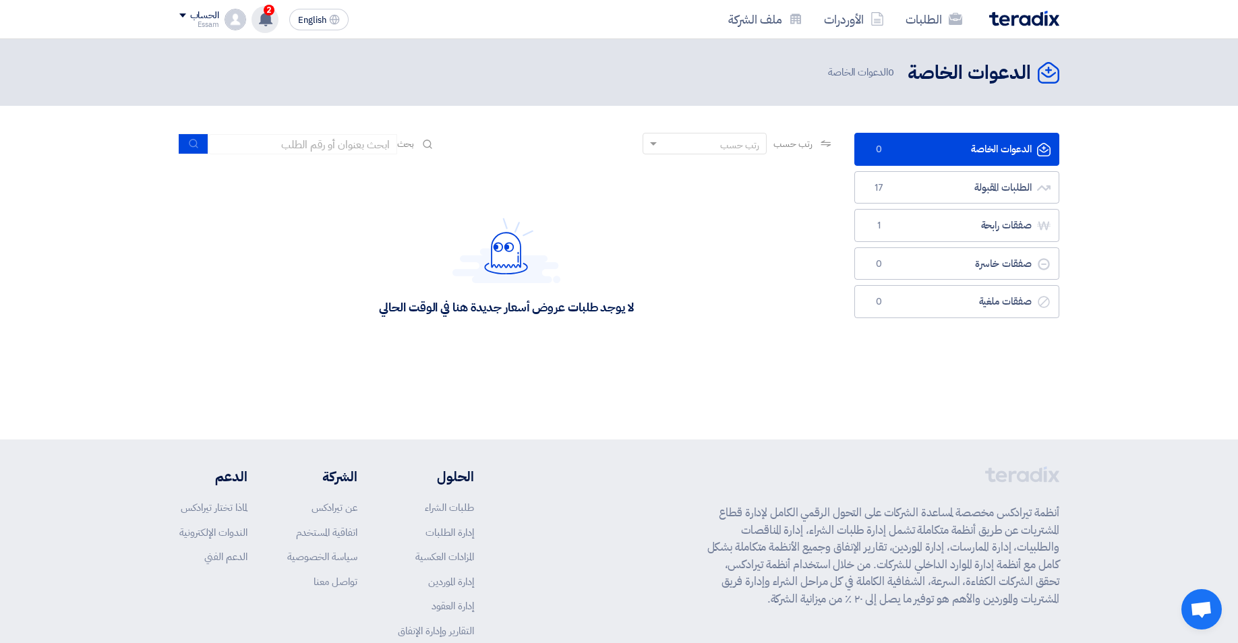
click at [267, 16] on use at bounding box center [265, 18] width 13 height 15
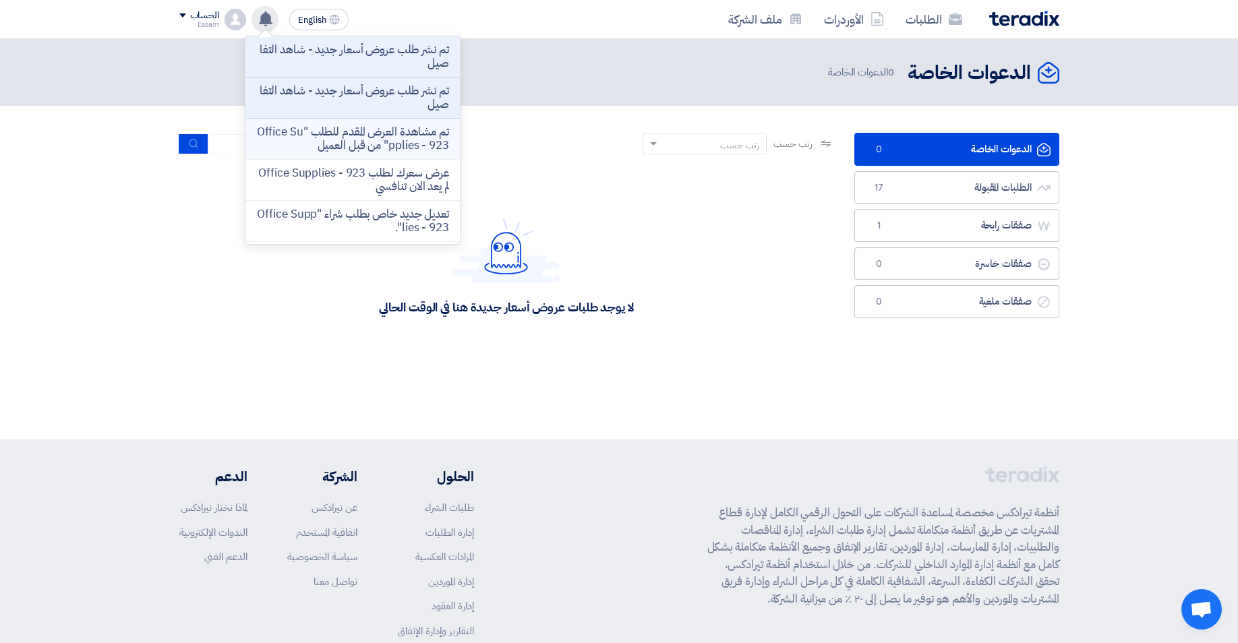
click at [336, 138] on p "تم مشاهدة العرض المقدم للطلب "Office Supplies - 923" من قبل العميل" at bounding box center [352, 138] width 193 height 27
